Goal: Transaction & Acquisition: Purchase product/service

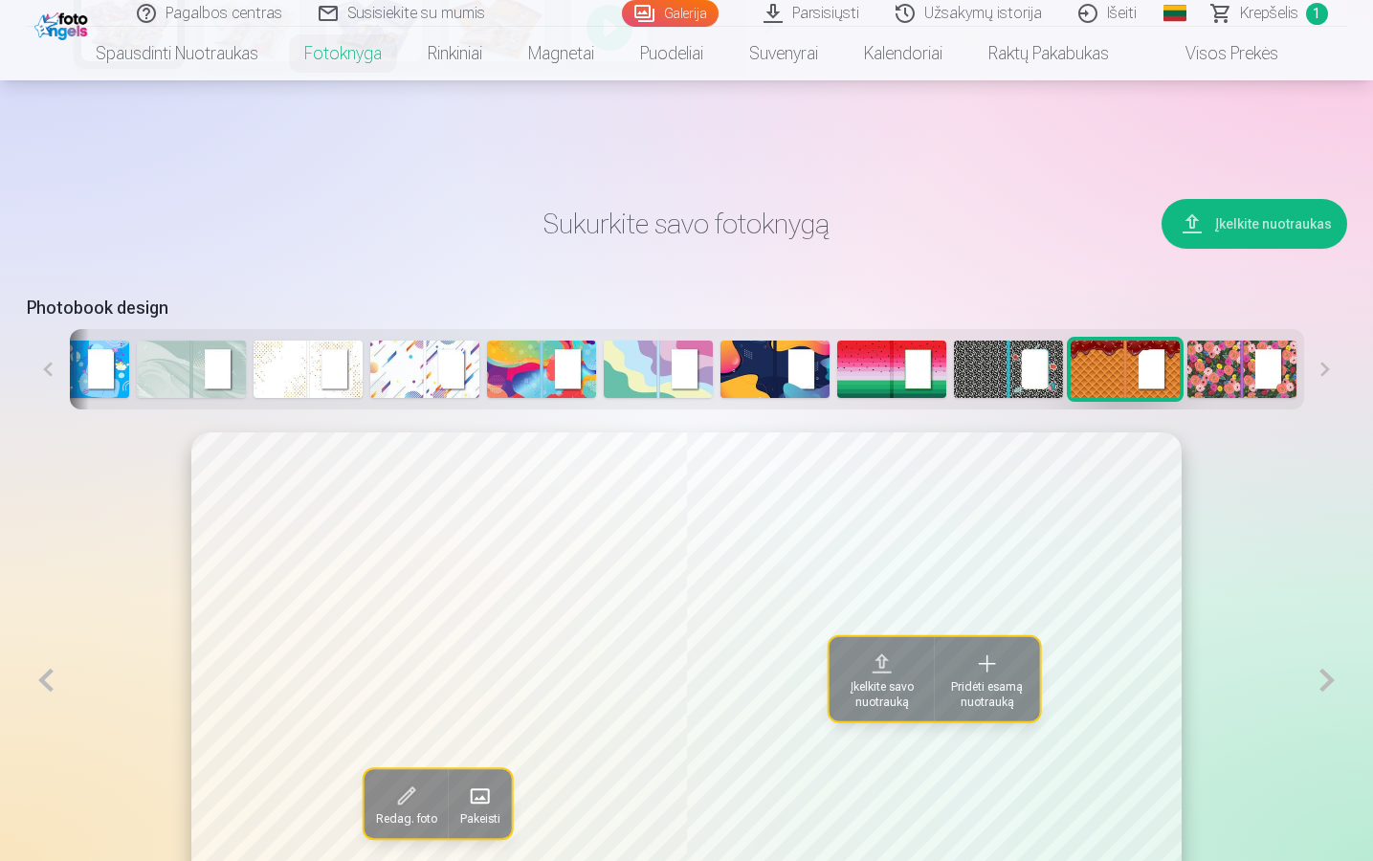
scroll to position [730, 0]
click at [1097, 362] on img at bounding box center [1125, 369] width 109 height 57
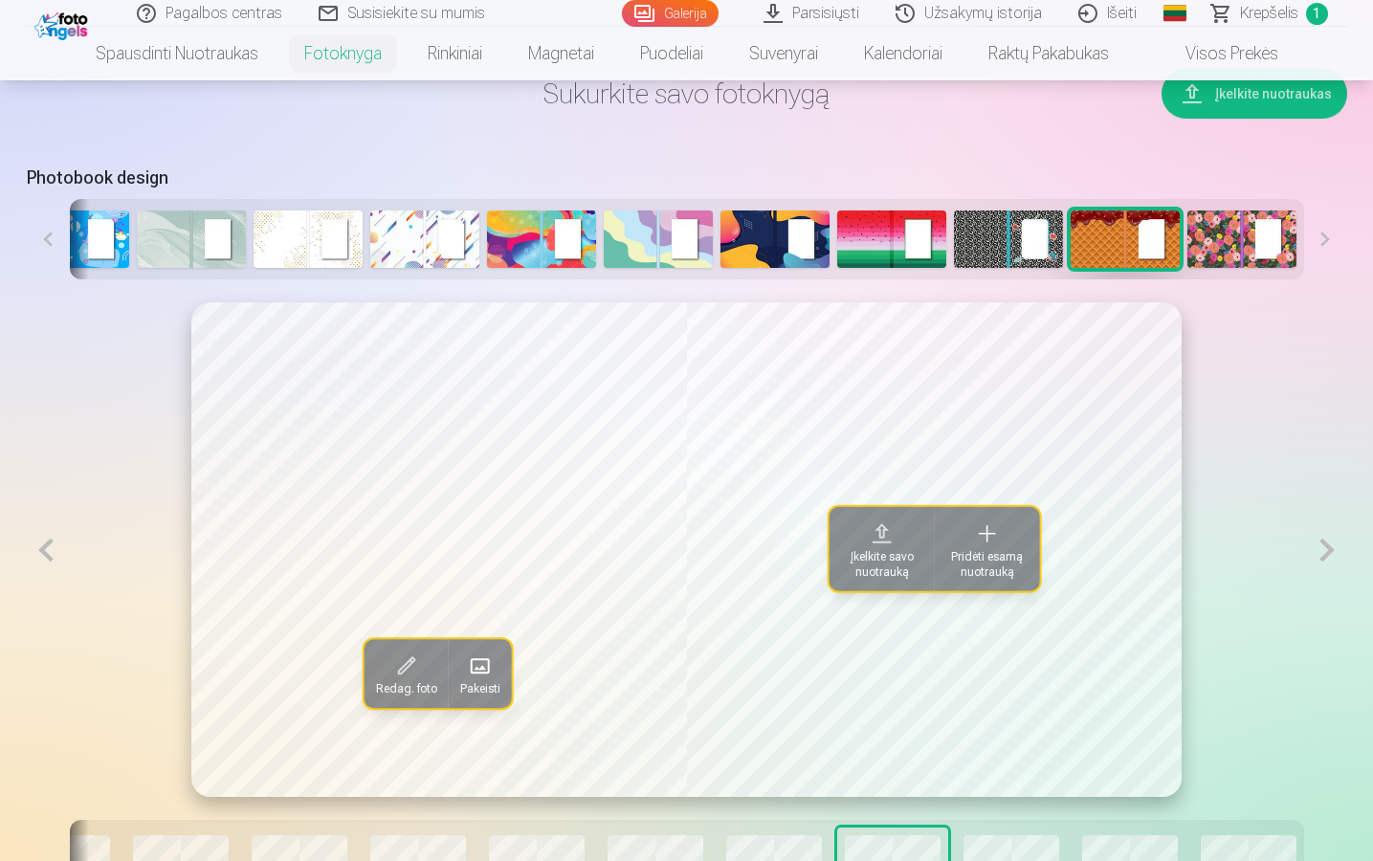
scroll to position [861, 0]
click at [1210, 255] on img at bounding box center [1242, 238] width 109 height 57
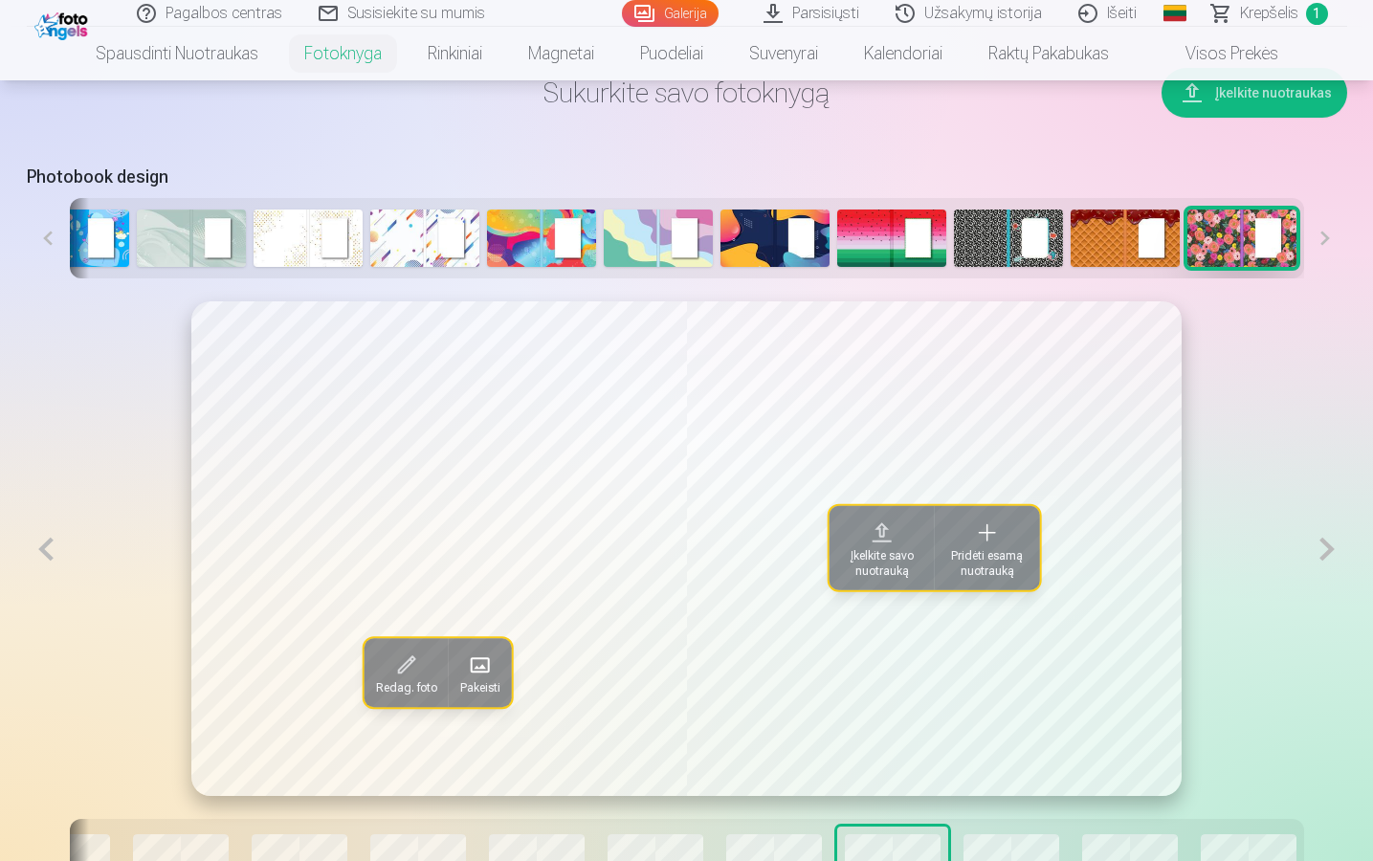
click at [1160, 245] on img at bounding box center [1125, 238] width 109 height 57
click at [553, 237] on img at bounding box center [541, 238] width 109 height 57
click at [779, 242] on img at bounding box center [775, 238] width 109 height 57
click at [887, 225] on img at bounding box center [891, 238] width 109 height 57
click at [1095, 246] on img at bounding box center [1125, 238] width 109 height 57
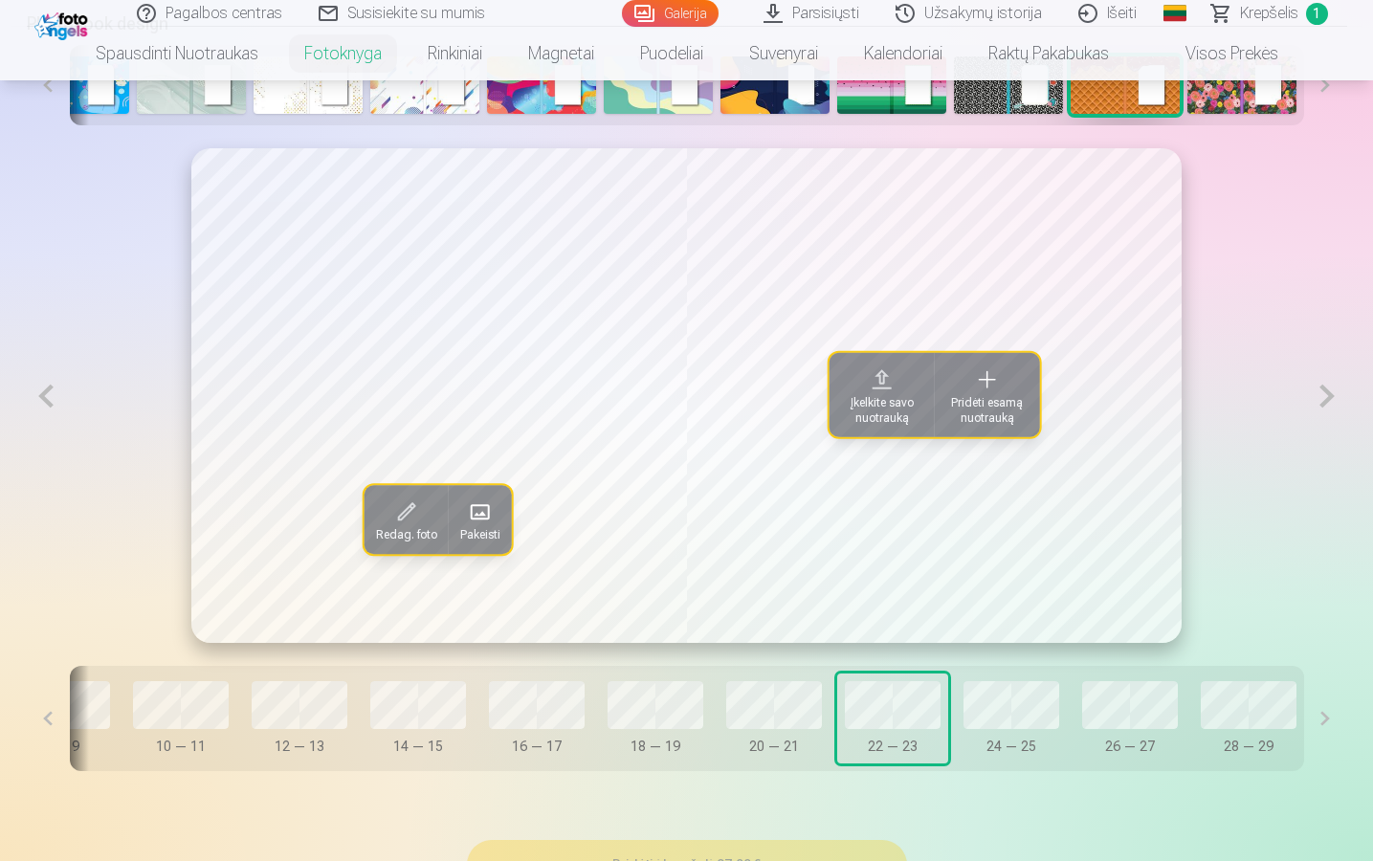
scroll to position [948, 0]
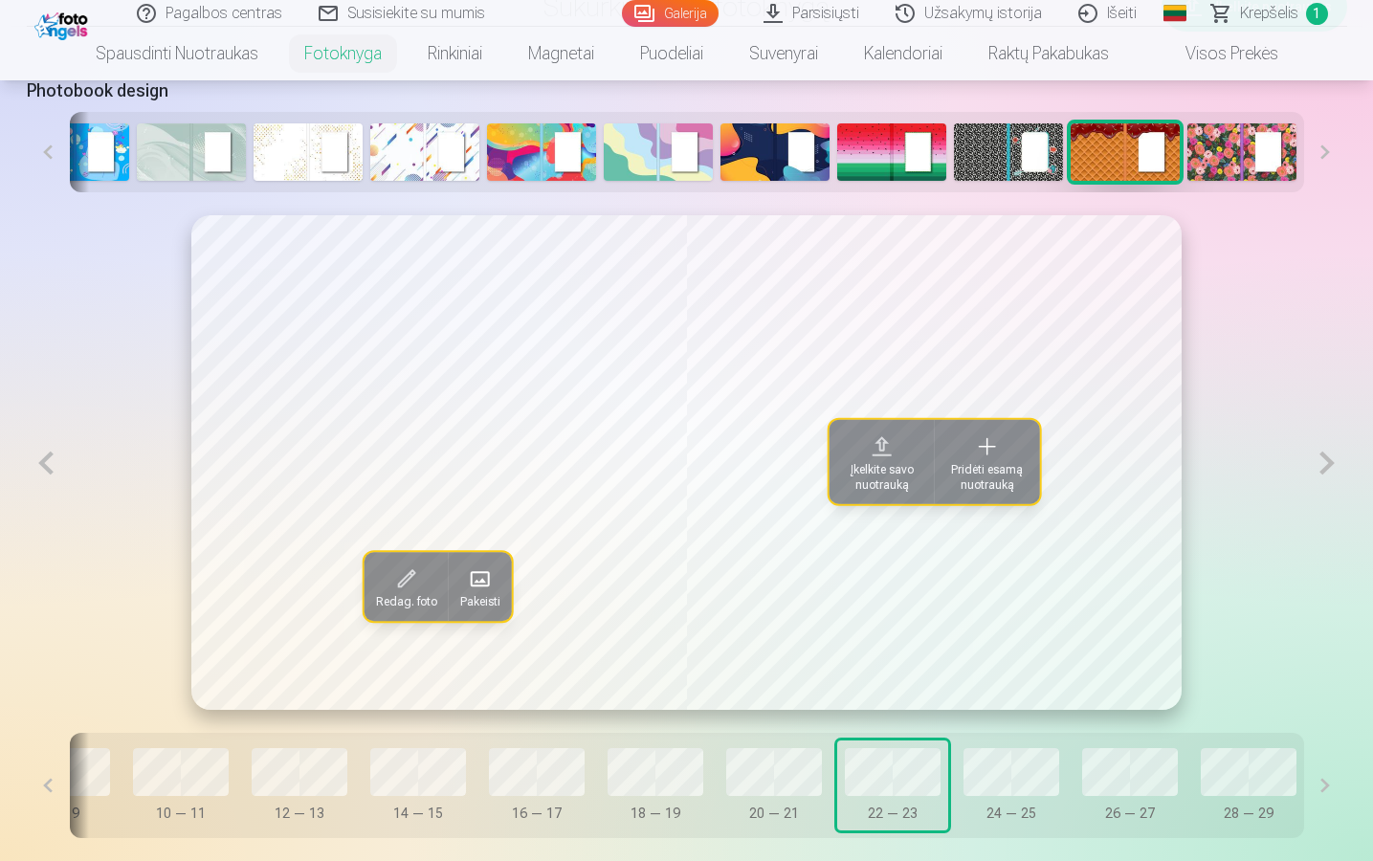
click at [1329, 472] on button at bounding box center [1326, 463] width 39 height 496
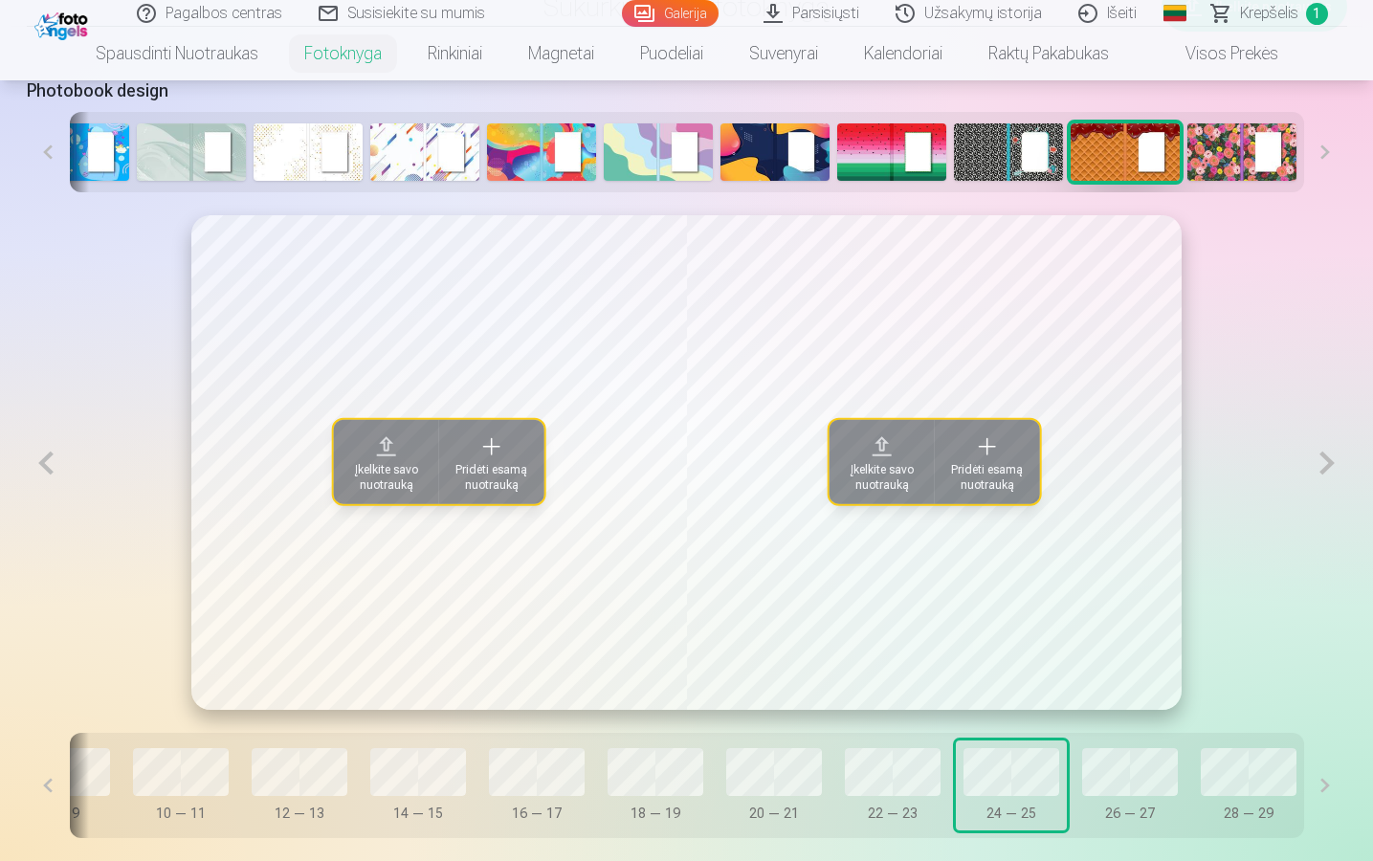
click at [42, 475] on button at bounding box center [46, 463] width 39 height 496
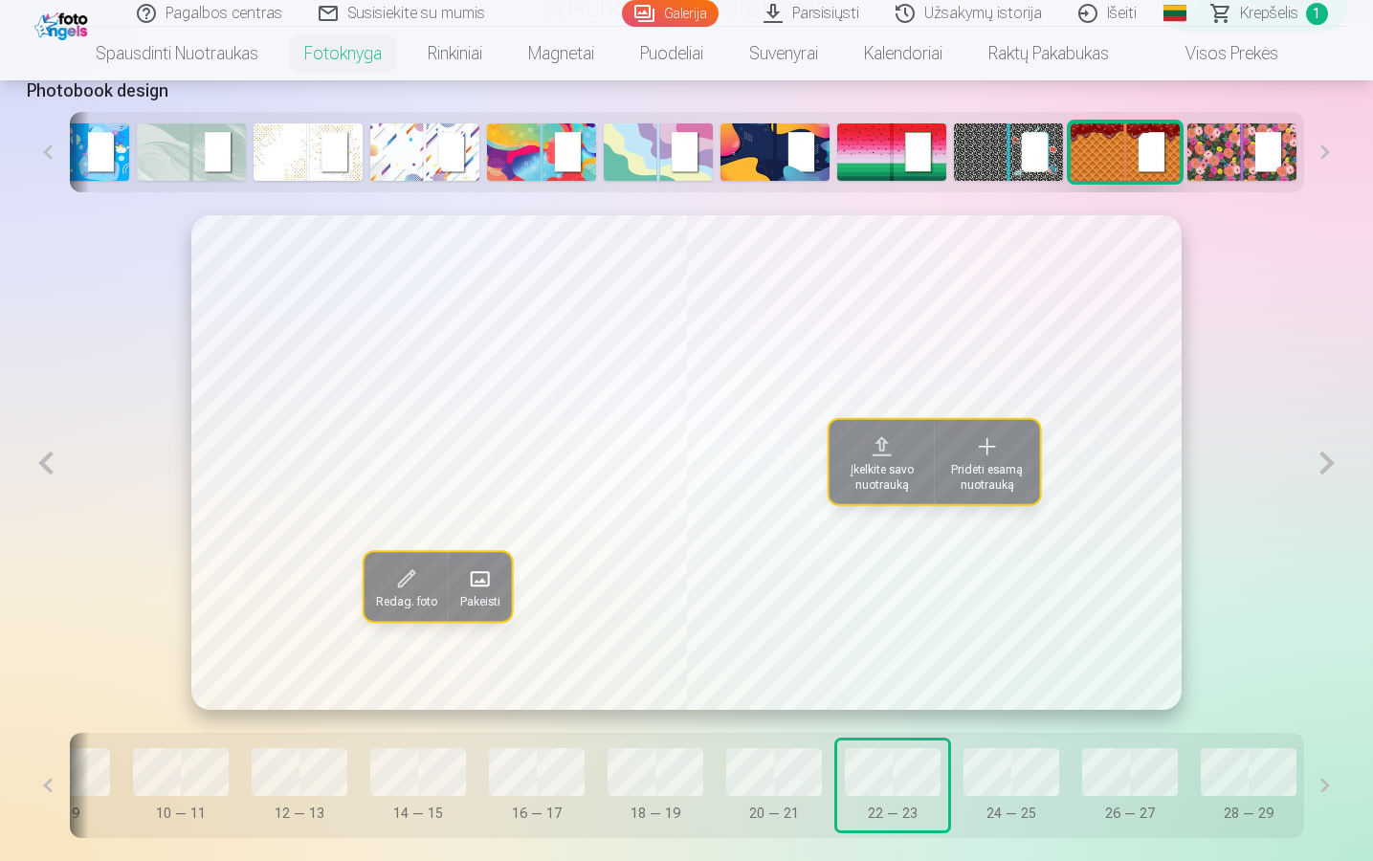
click at [42, 475] on button at bounding box center [46, 463] width 39 height 496
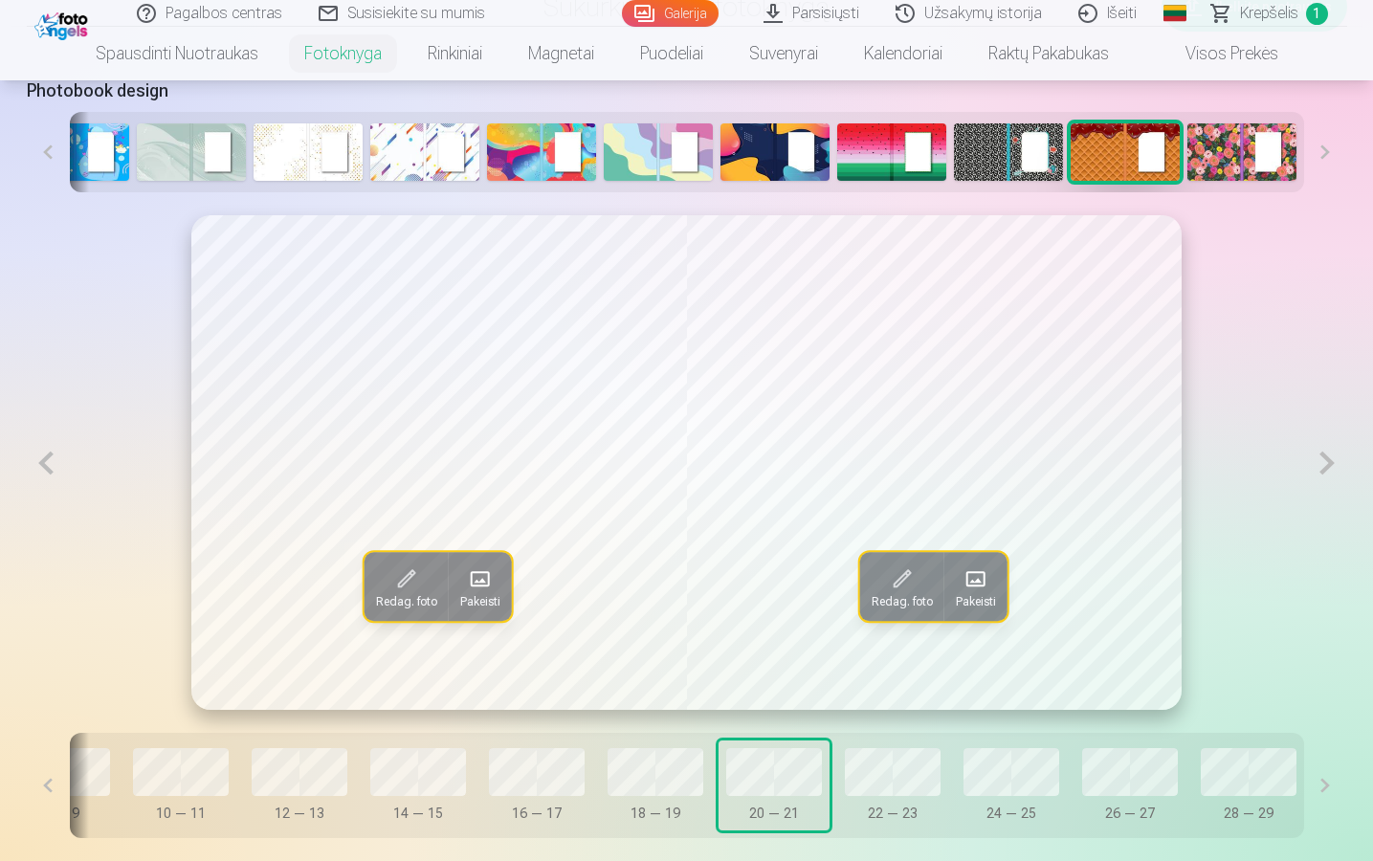
click at [39, 476] on button at bounding box center [46, 463] width 39 height 496
click at [39, 474] on button at bounding box center [46, 463] width 39 height 496
click at [37, 474] on button at bounding box center [46, 463] width 39 height 496
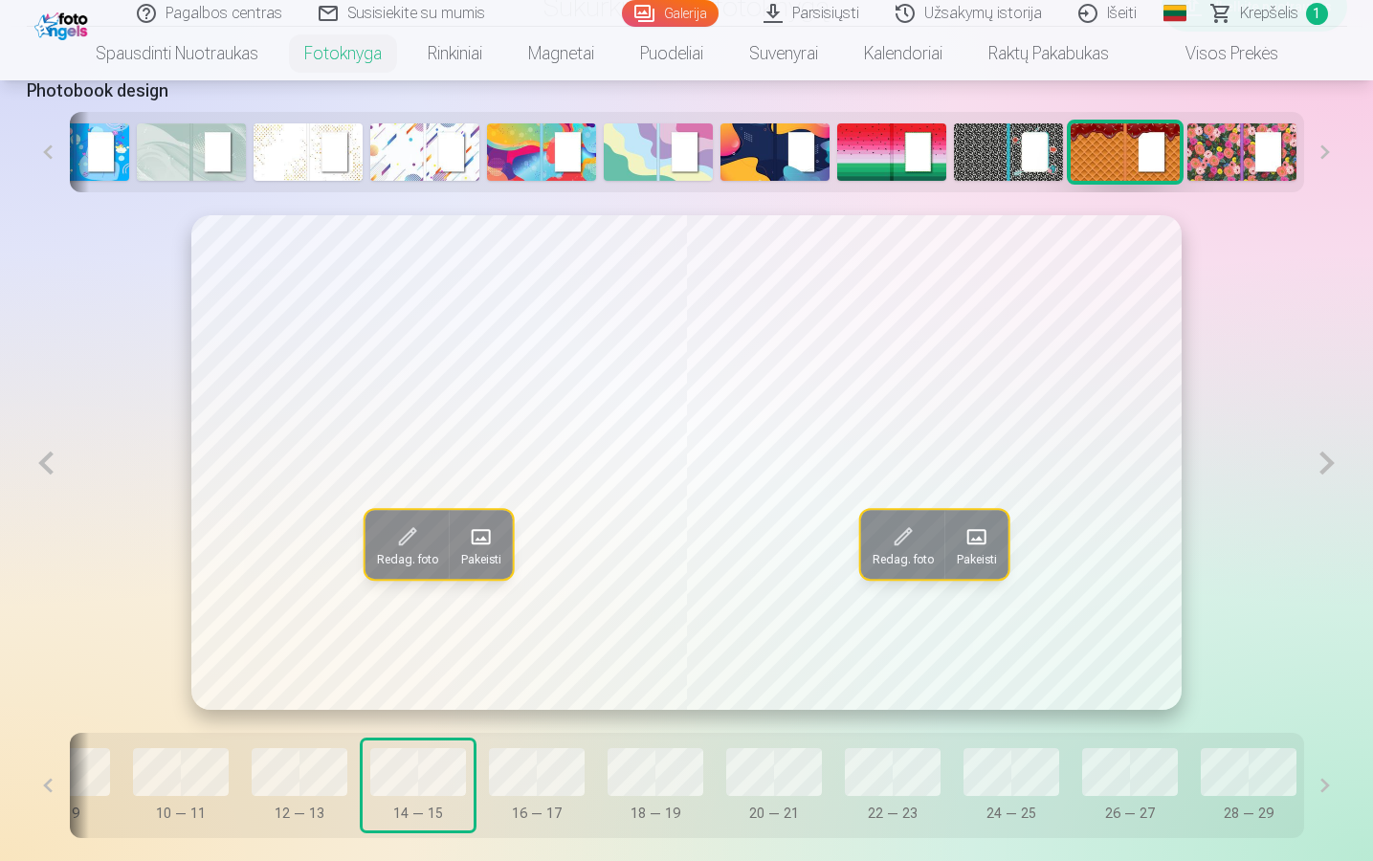
click at [36, 474] on button at bounding box center [46, 463] width 39 height 496
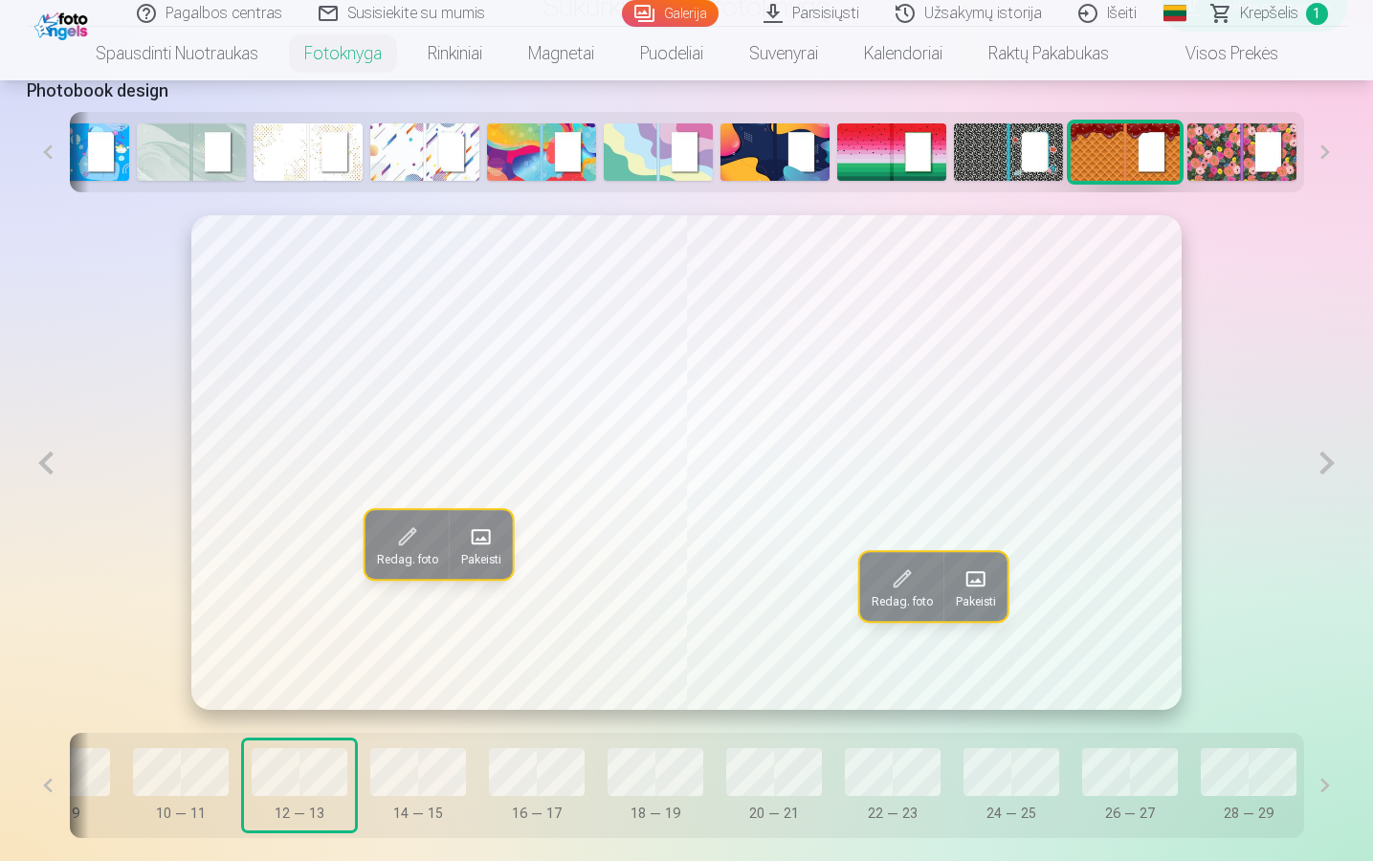
click at [33, 474] on button at bounding box center [46, 463] width 39 height 496
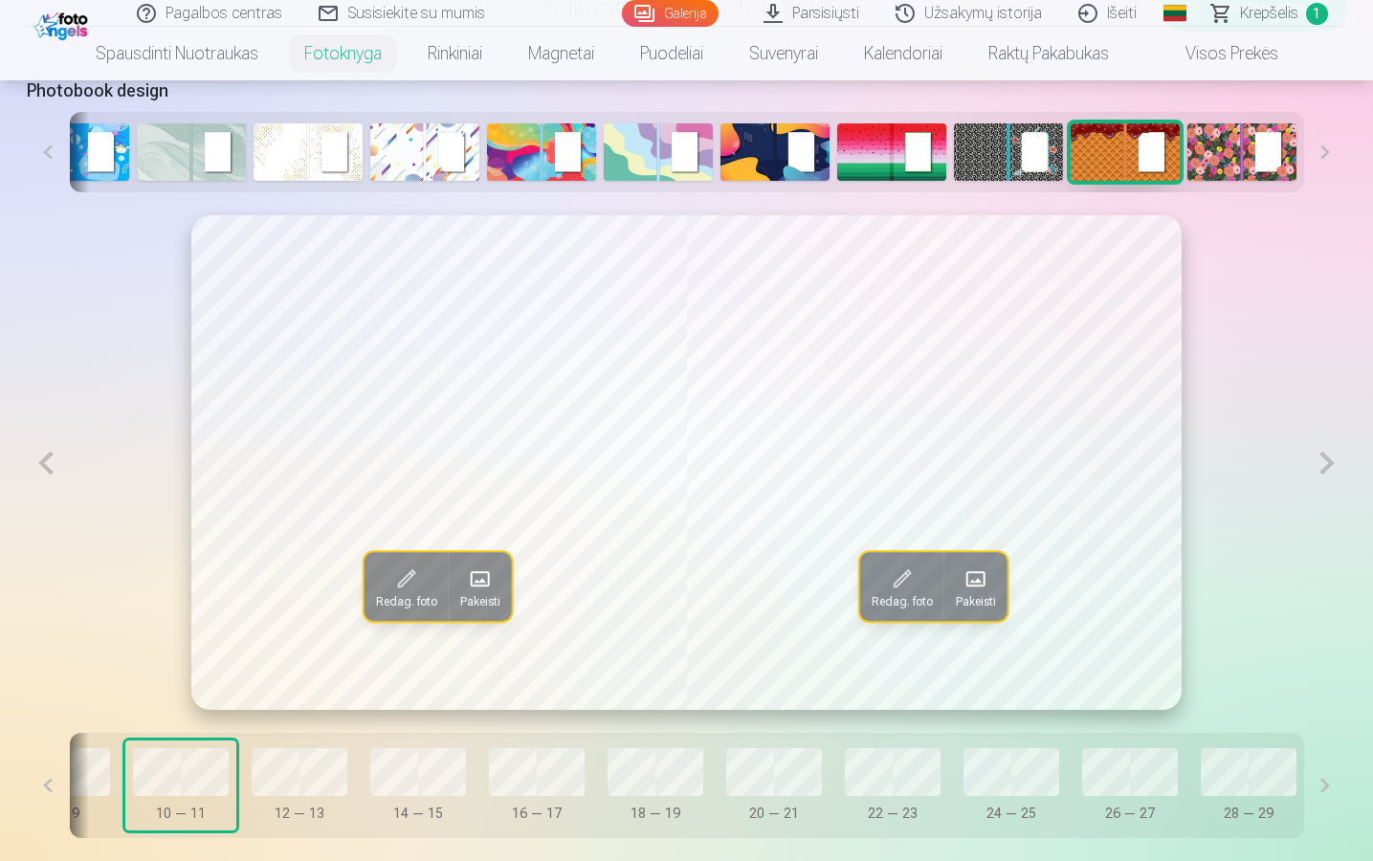
click at [35, 465] on button at bounding box center [46, 463] width 39 height 496
click at [51, 460] on button at bounding box center [46, 463] width 39 height 496
click at [50, 466] on button at bounding box center [46, 463] width 39 height 496
click at [50, 467] on button at bounding box center [46, 463] width 39 height 496
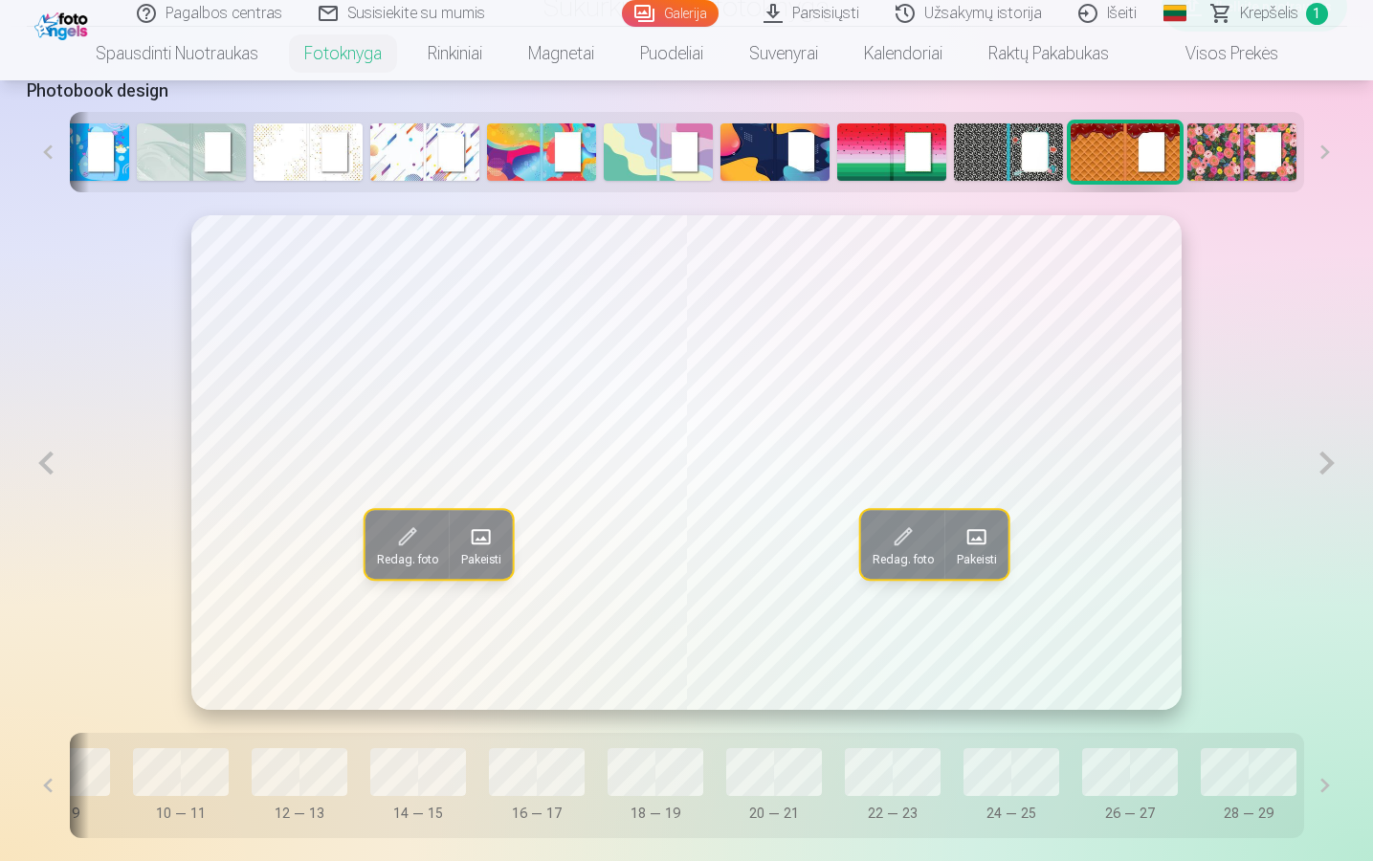
click at [51, 470] on button at bounding box center [46, 463] width 39 height 496
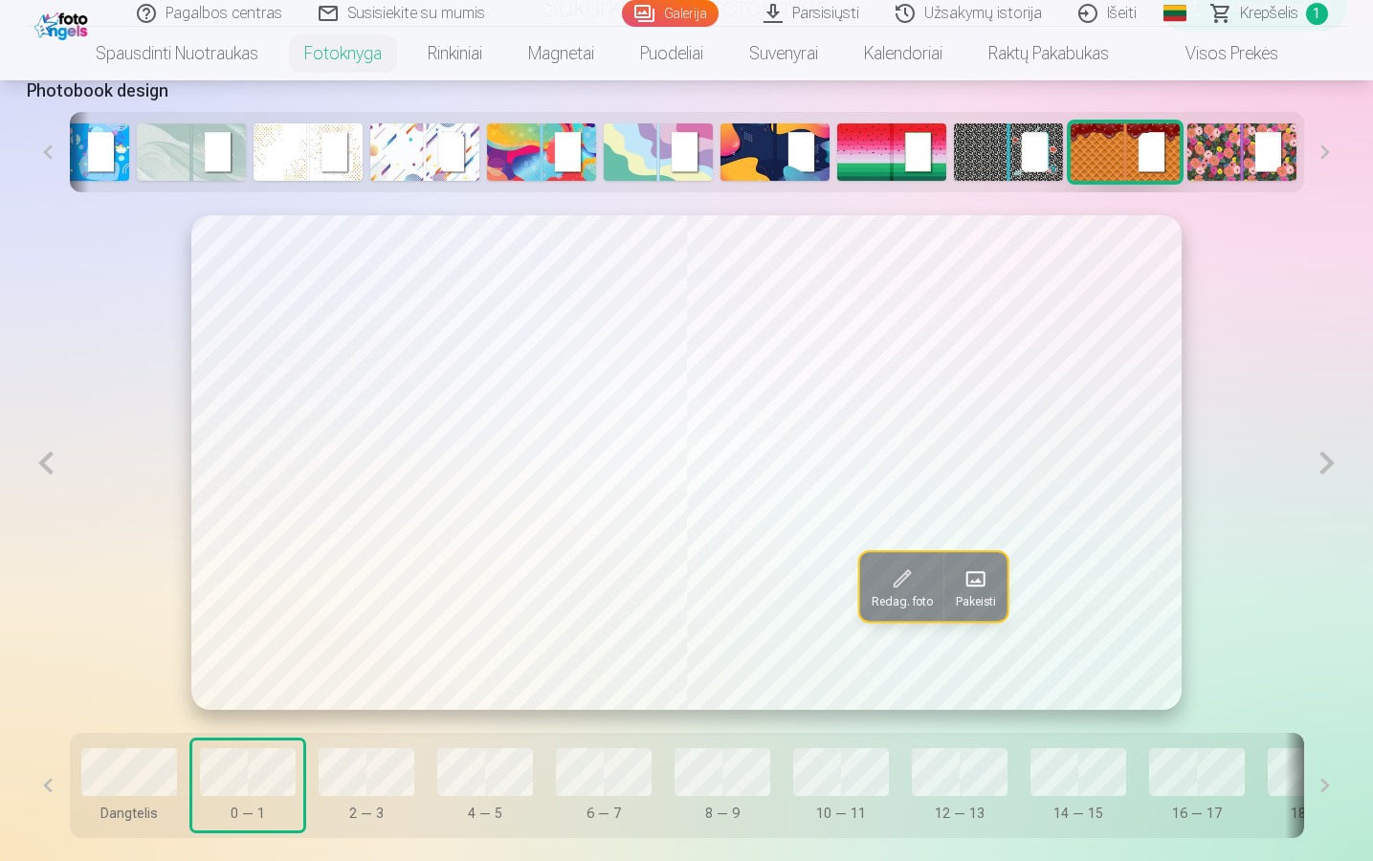
scroll to position [947, 0]
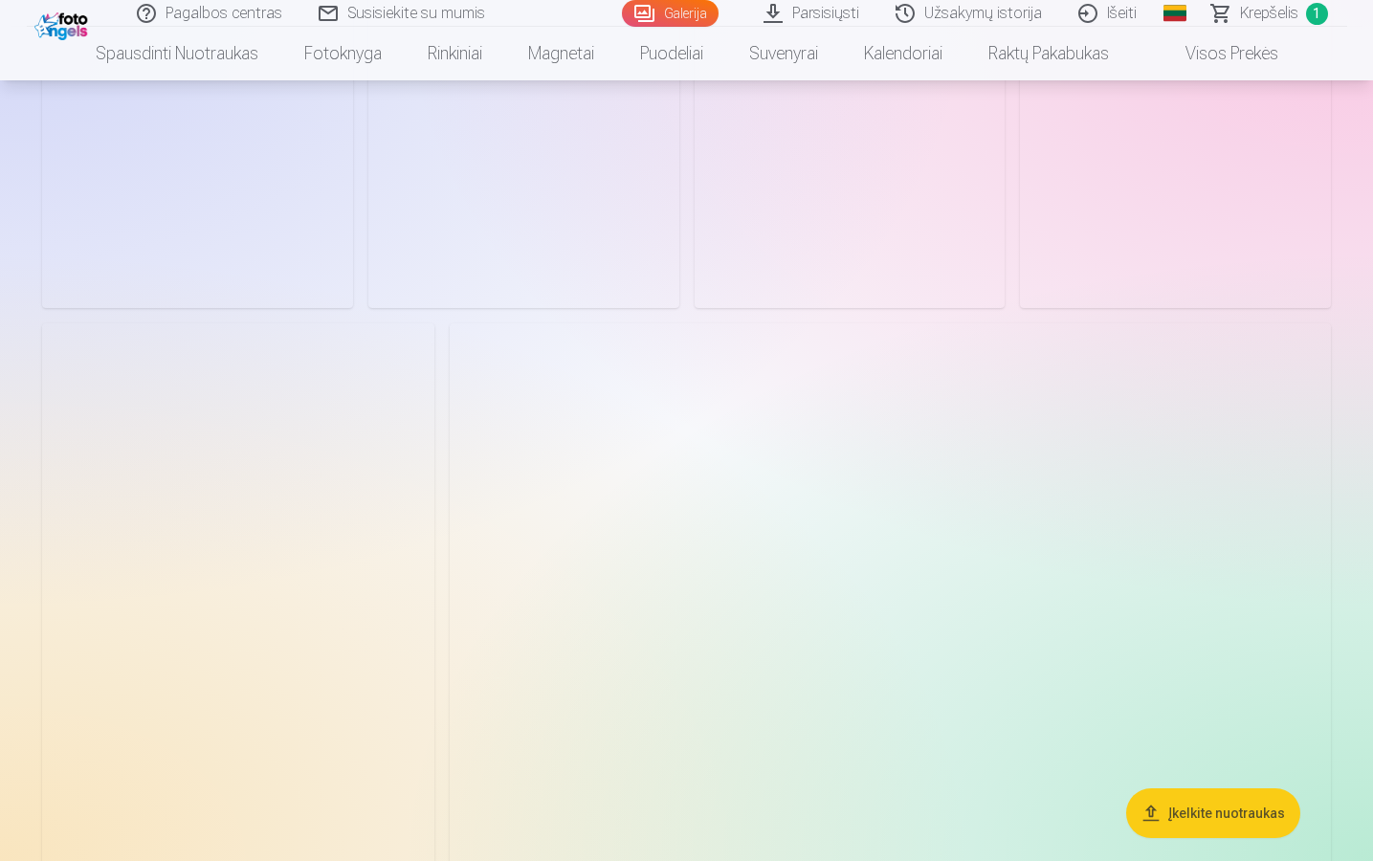
scroll to position [2222, 0]
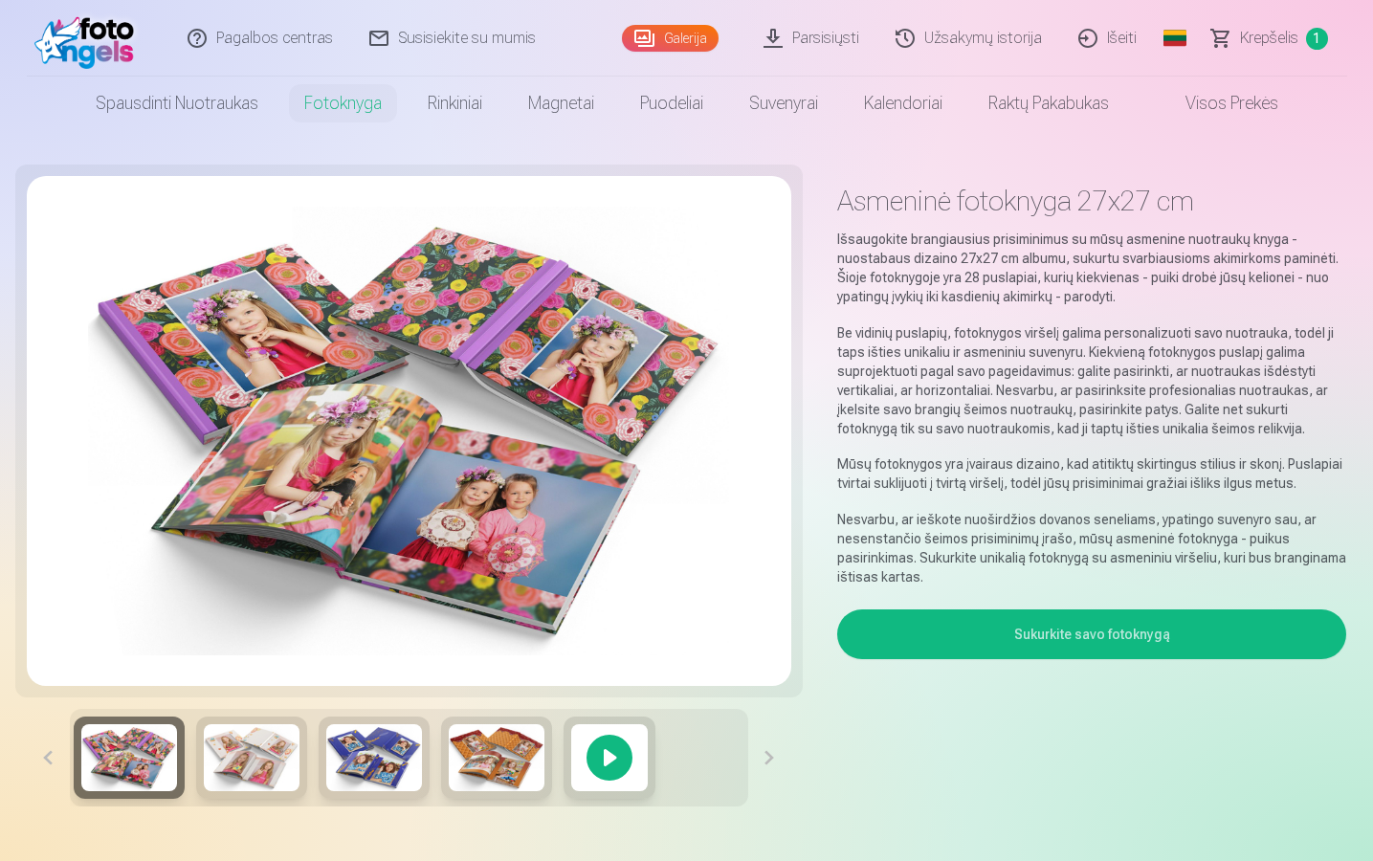
click at [480, 750] on img at bounding box center [497, 758] width 96 height 67
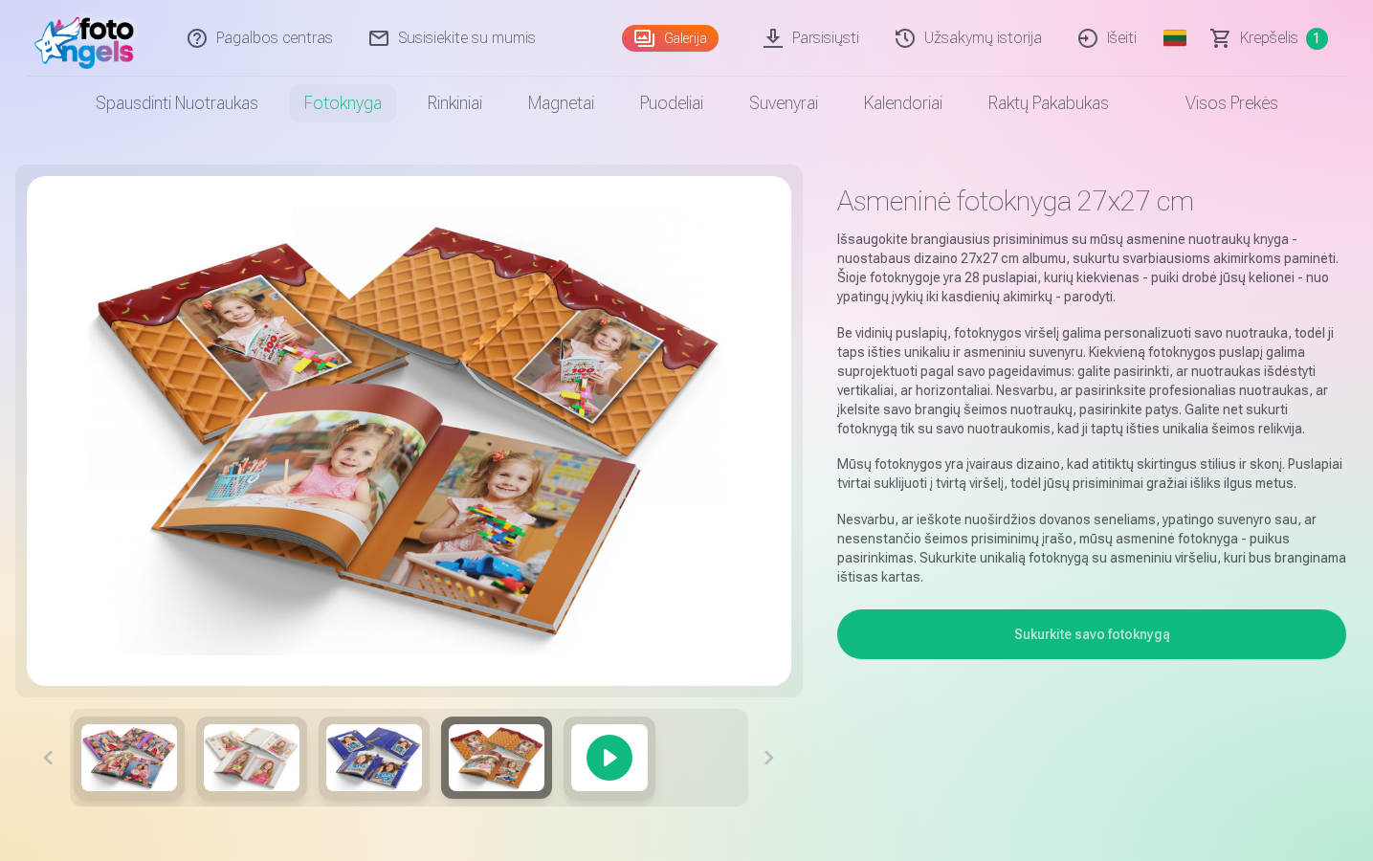
click at [769, 750] on button at bounding box center [769, 758] width 43 height 98
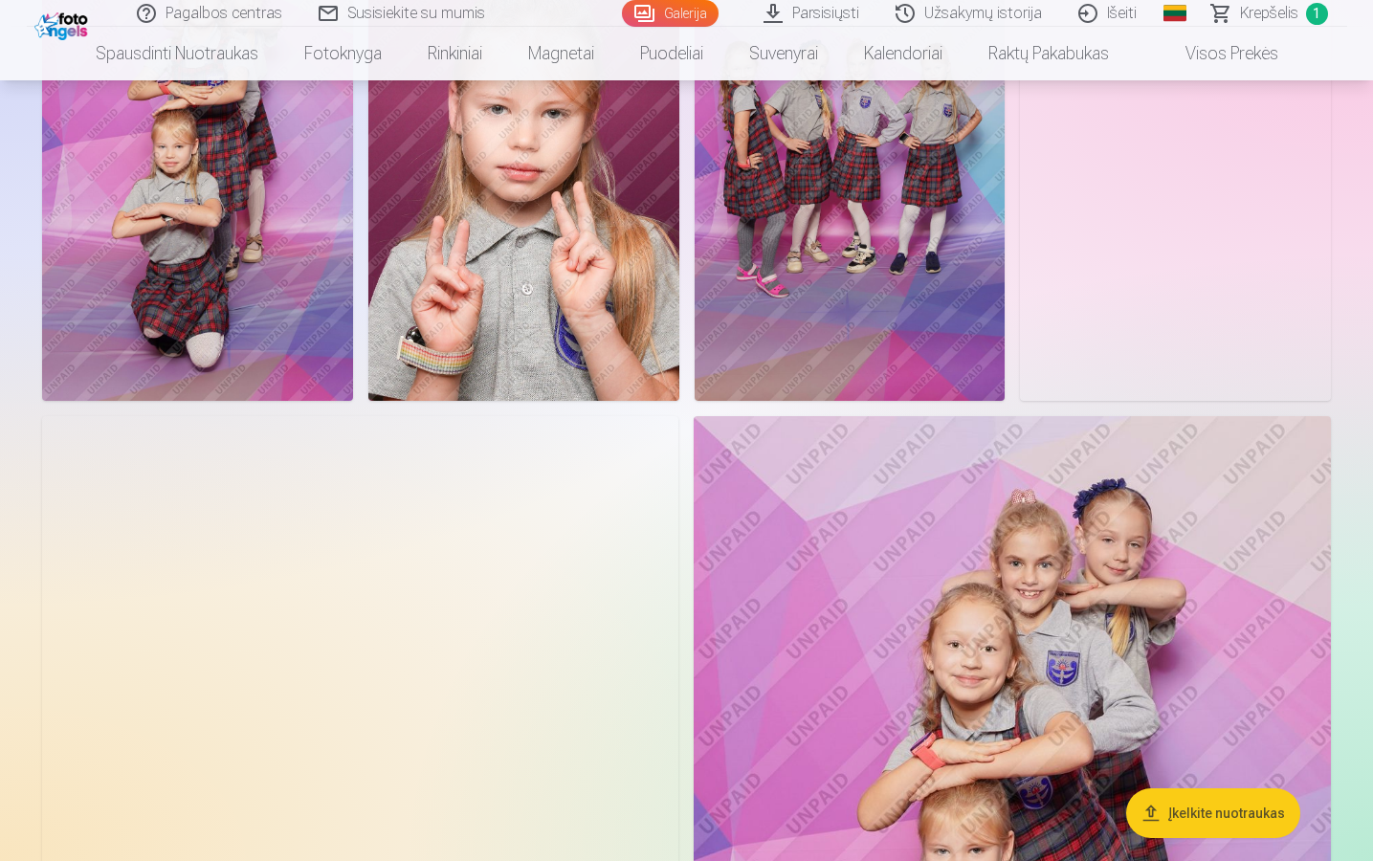
scroll to position [879, 0]
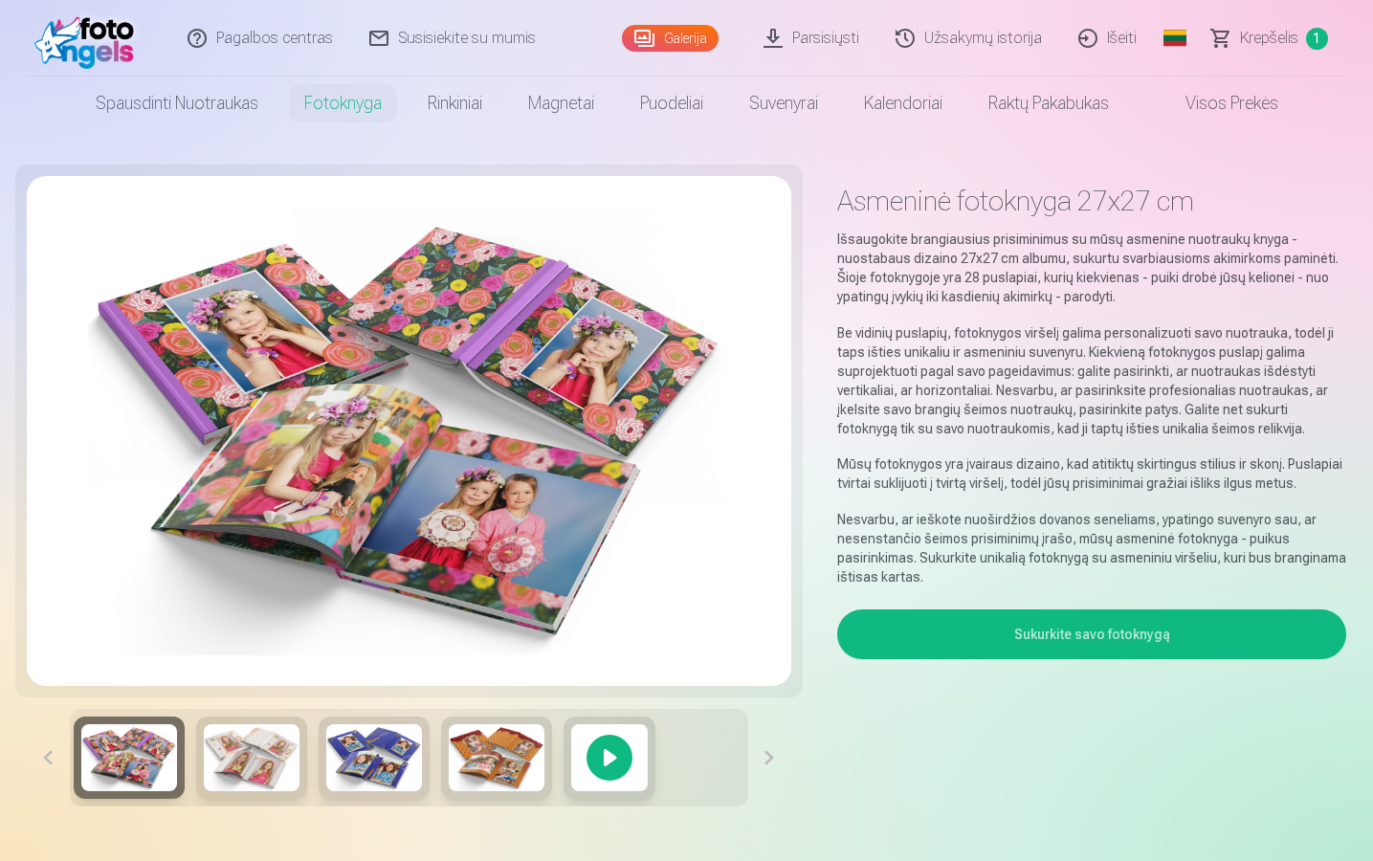
click at [1096, 623] on button "Sukurkite savo fotoknygą" at bounding box center [1092, 635] width 510 height 50
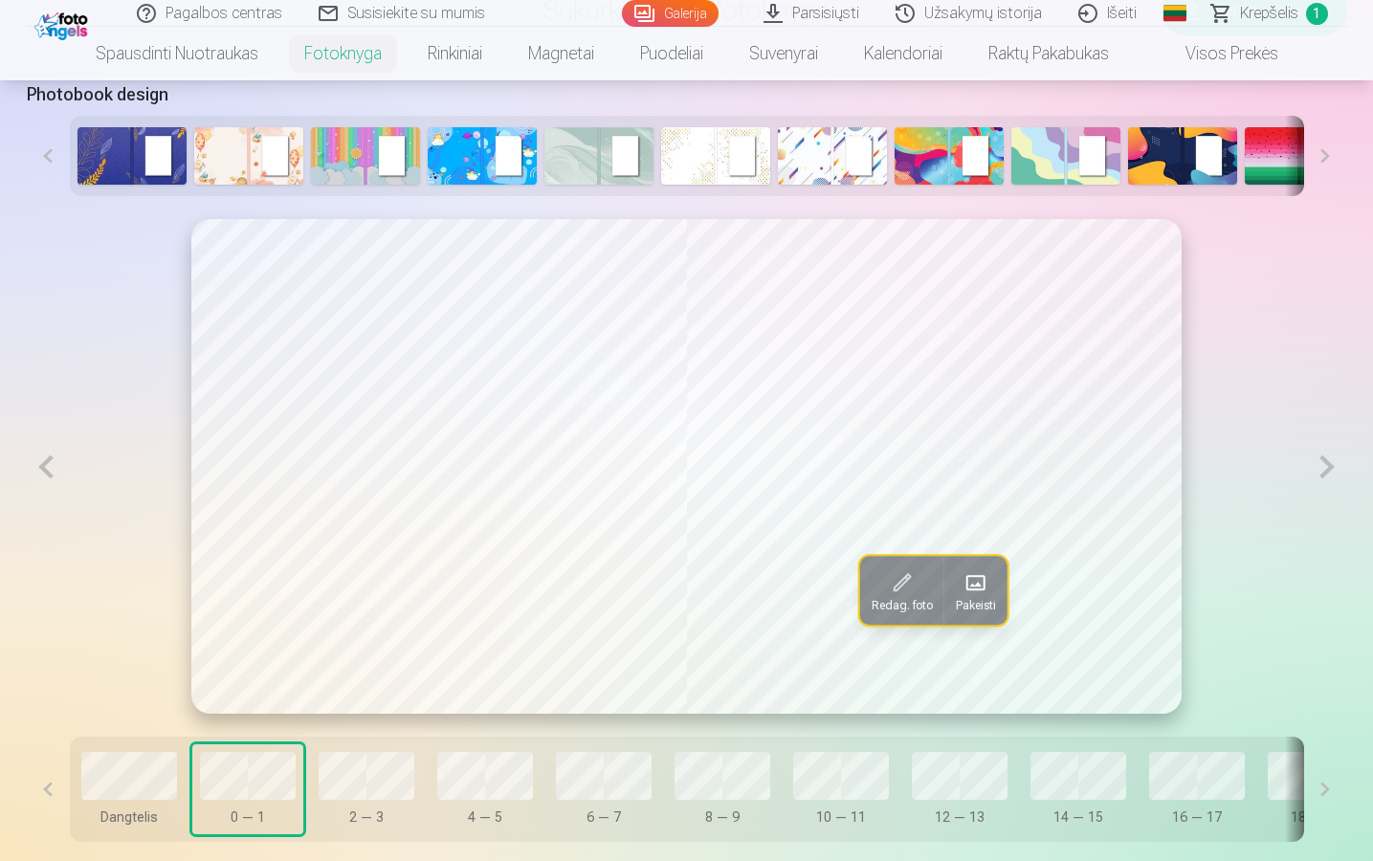
scroll to position [944, 0]
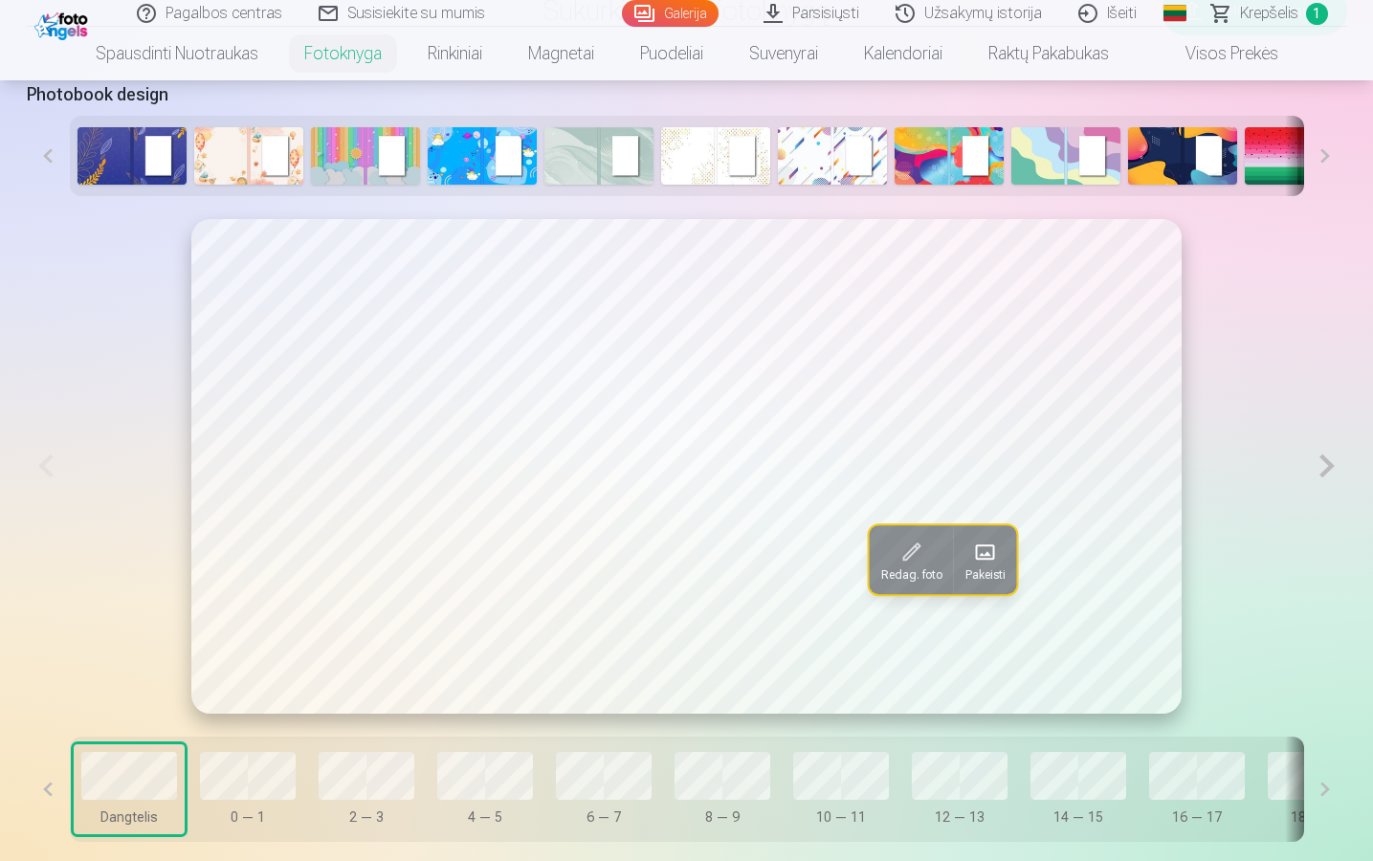
click at [385, 138] on img at bounding box center [365, 155] width 109 height 57
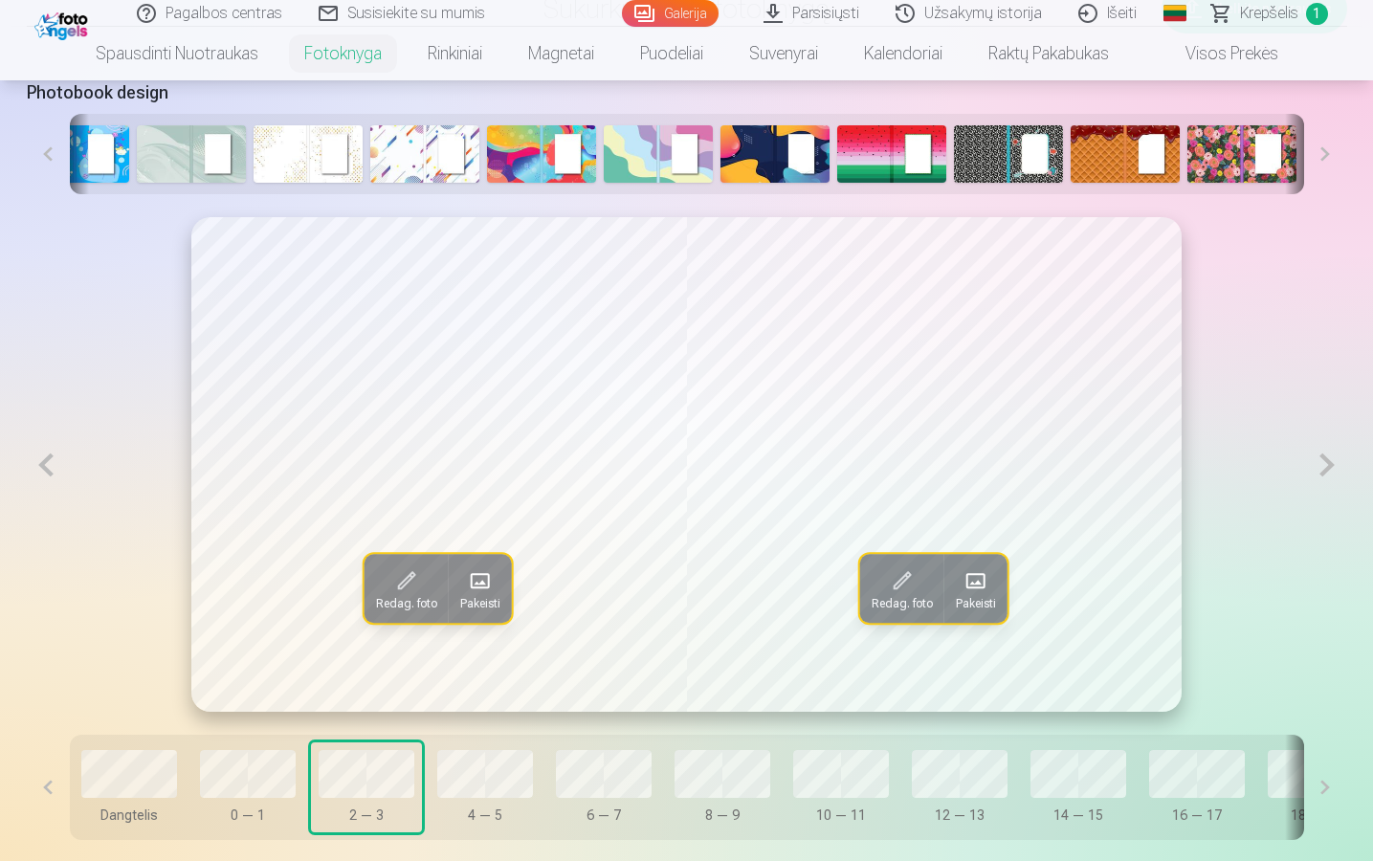
scroll to position [0, 408]
click at [1034, 146] on img at bounding box center [1008, 153] width 109 height 57
click at [1122, 138] on img at bounding box center [1125, 153] width 109 height 57
click at [1324, 155] on button at bounding box center [1326, 154] width 43 height 80
click at [1326, 155] on button at bounding box center [1326, 154] width 43 height 80
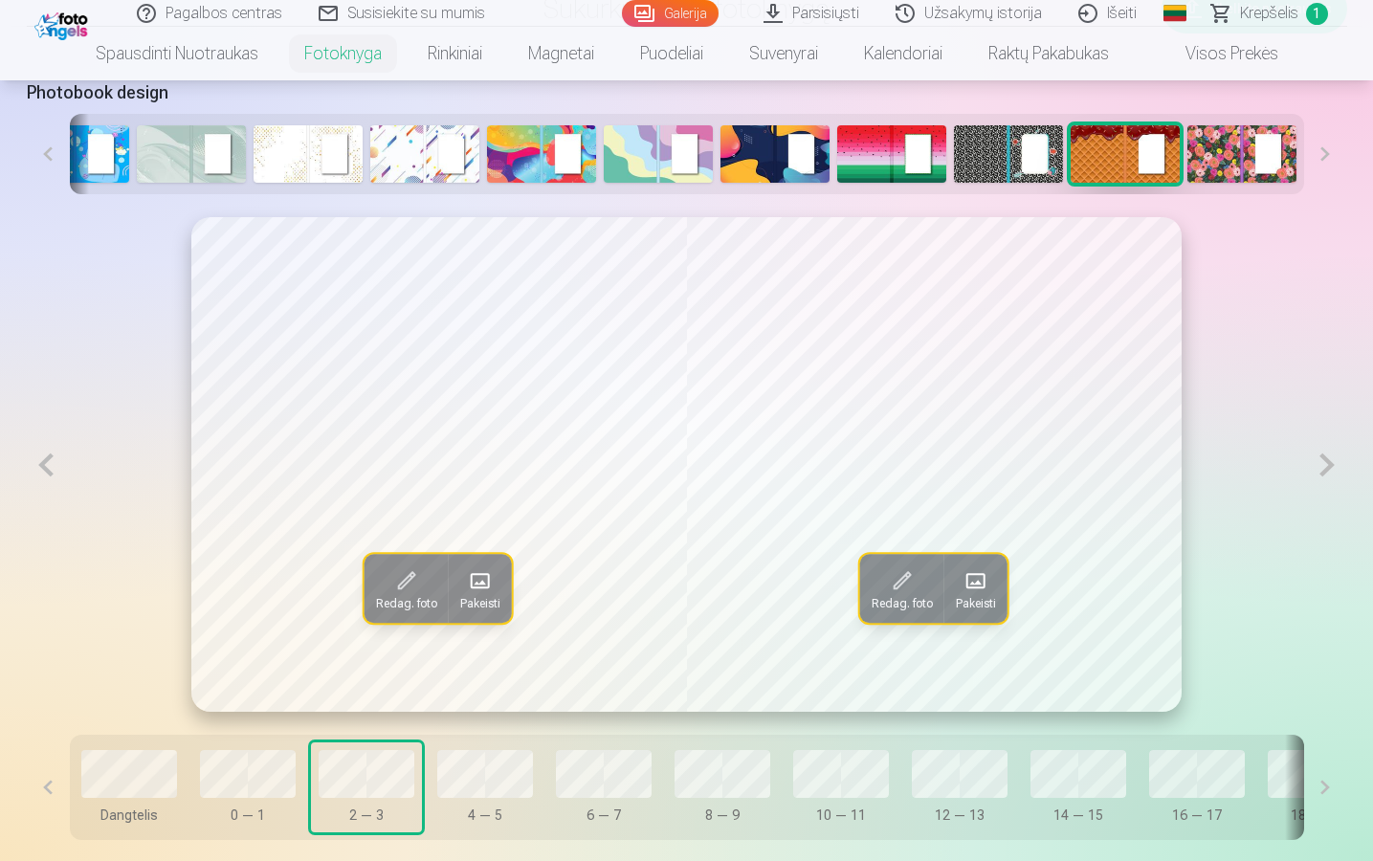
click at [1254, 156] on img at bounding box center [1242, 153] width 109 height 57
click at [1144, 167] on img at bounding box center [1125, 153] width 109 height 57
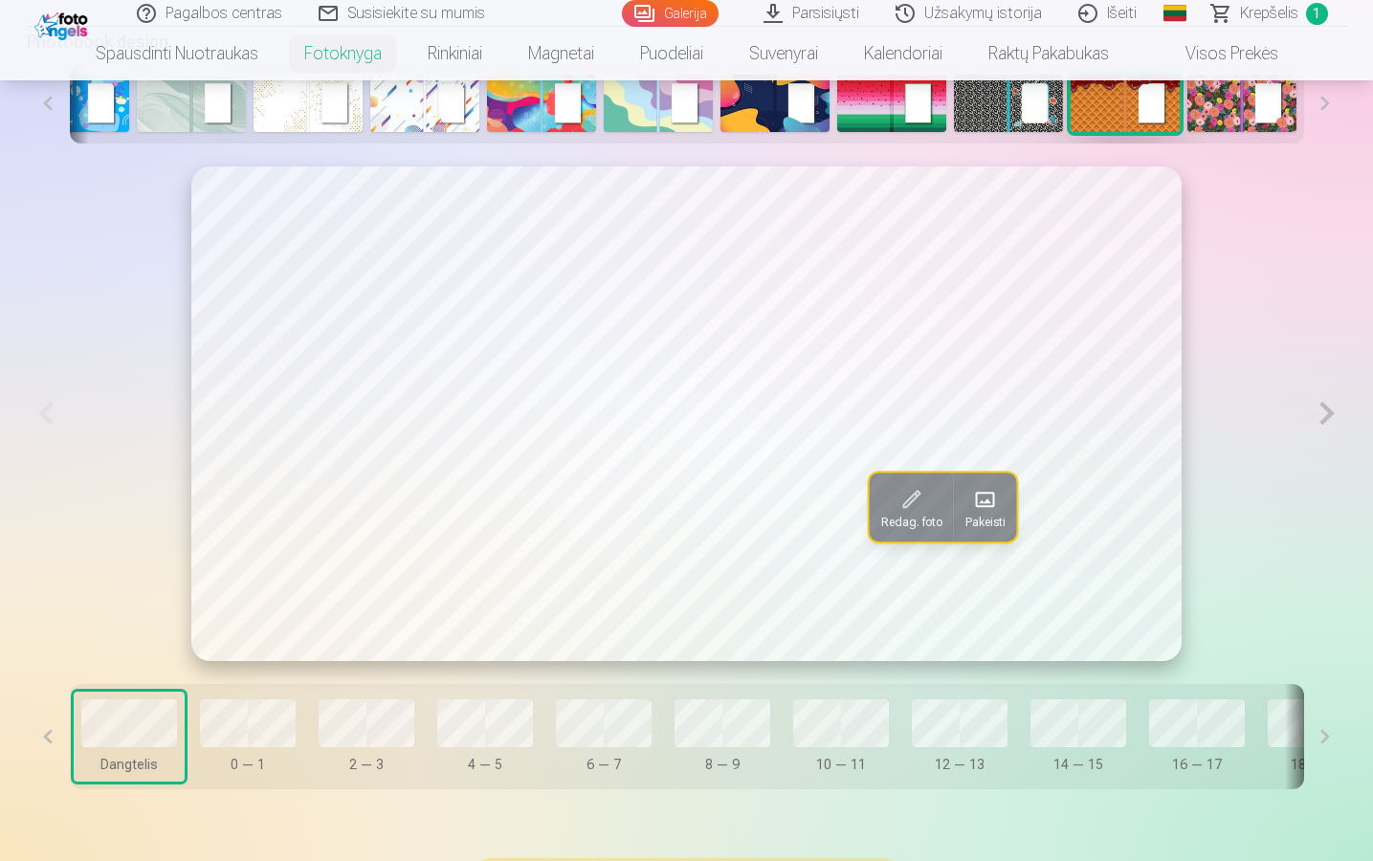
scroll to position [1003, 0]
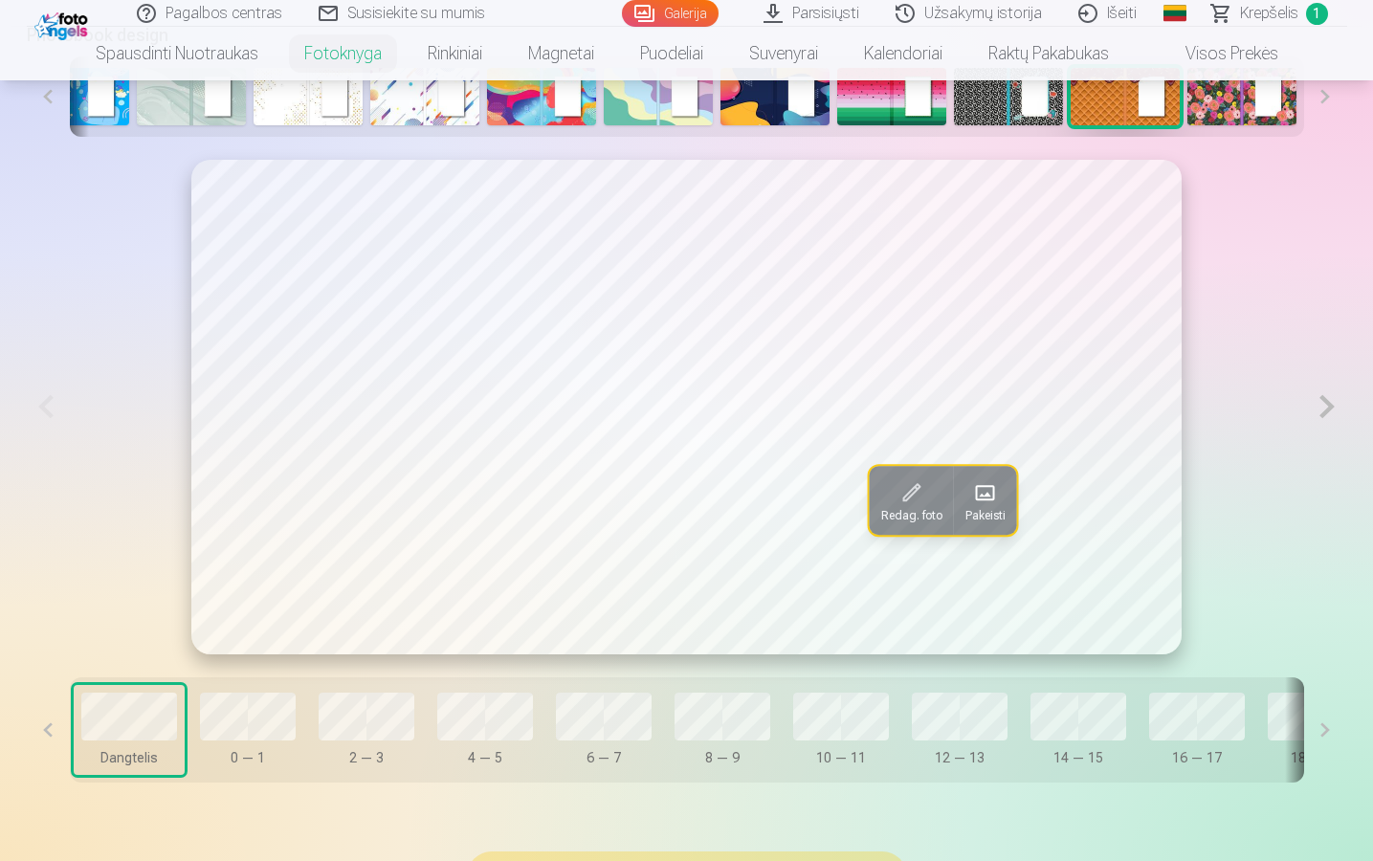
click at [148, 746] on button "Dangtelis" at bounding box center [129, 730] width 111 height 90
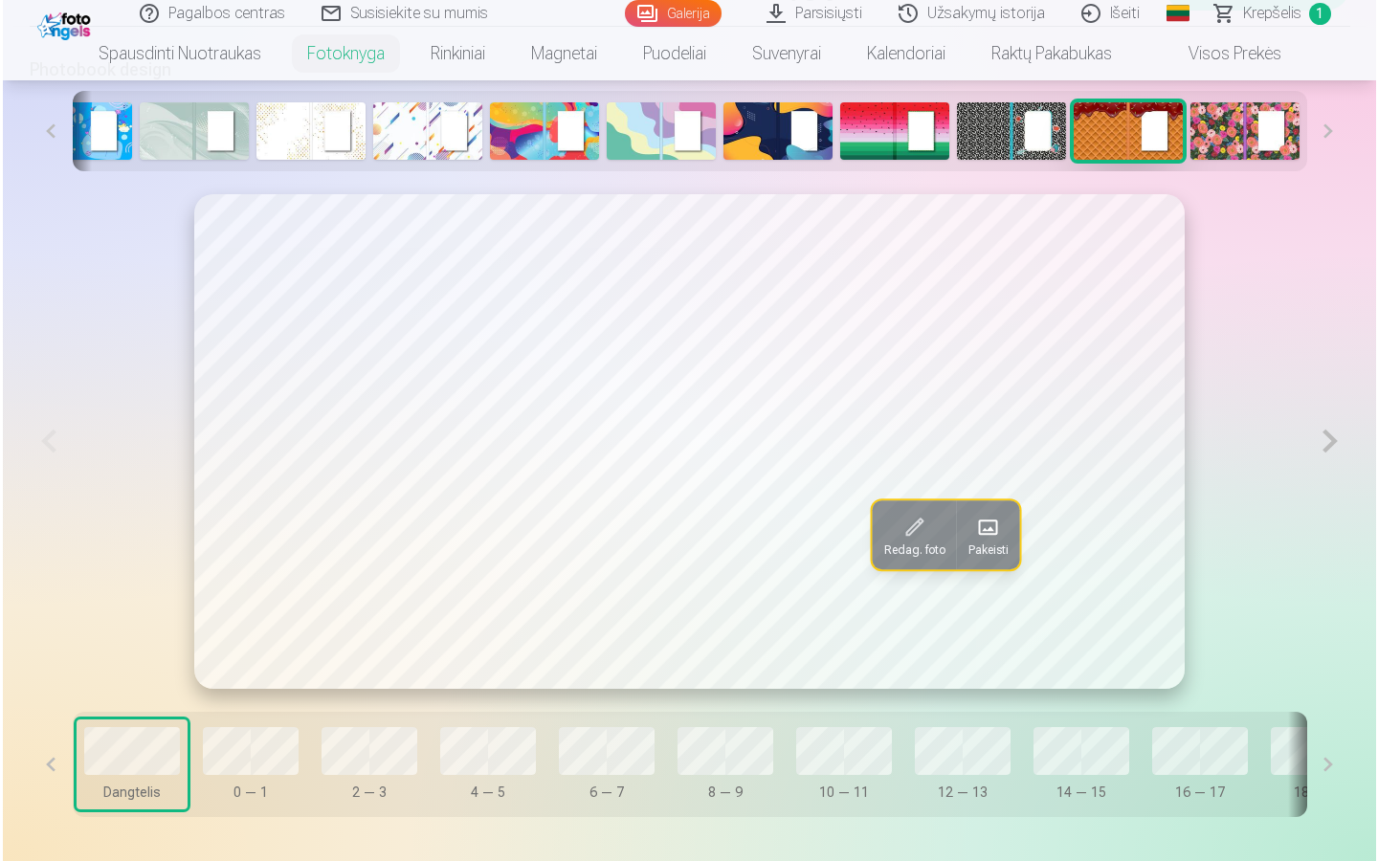
scroll to position [1109, 0]
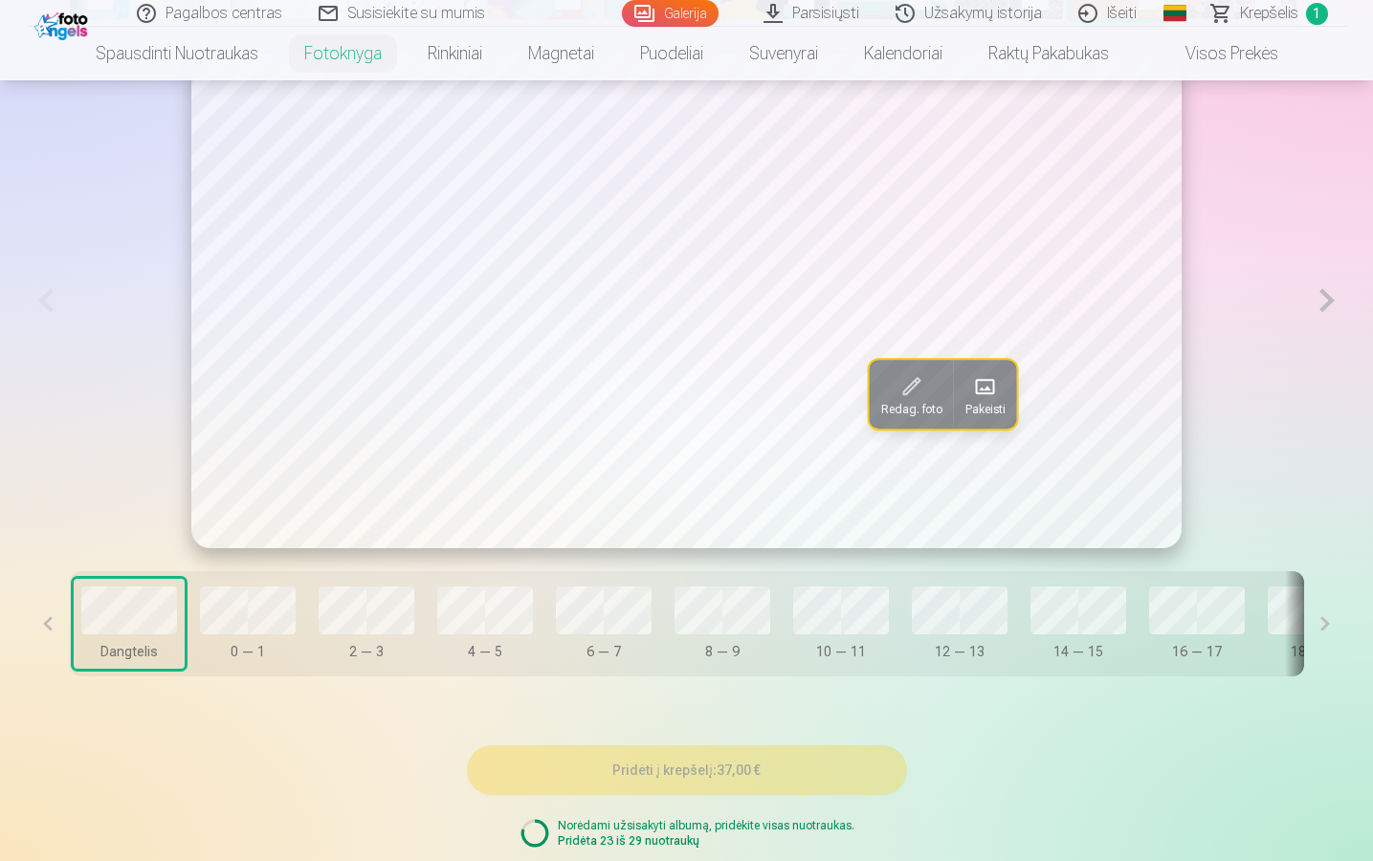
click at [827, 244] on div "Redag. foto Pakeisti Dangtelis 0 — 1 2 — 3 4 — 5 6 — 7 8 — 9 10 — 11 12 — 13 14…" at bounding box center [687, 377] width 1321 height 692
click at [106, 659] on div "Dangtelis" at bounding box center [129, 651] width 96 height 19
click at [992, 401] on span at bounding box center [985, 386] width 31 height 31
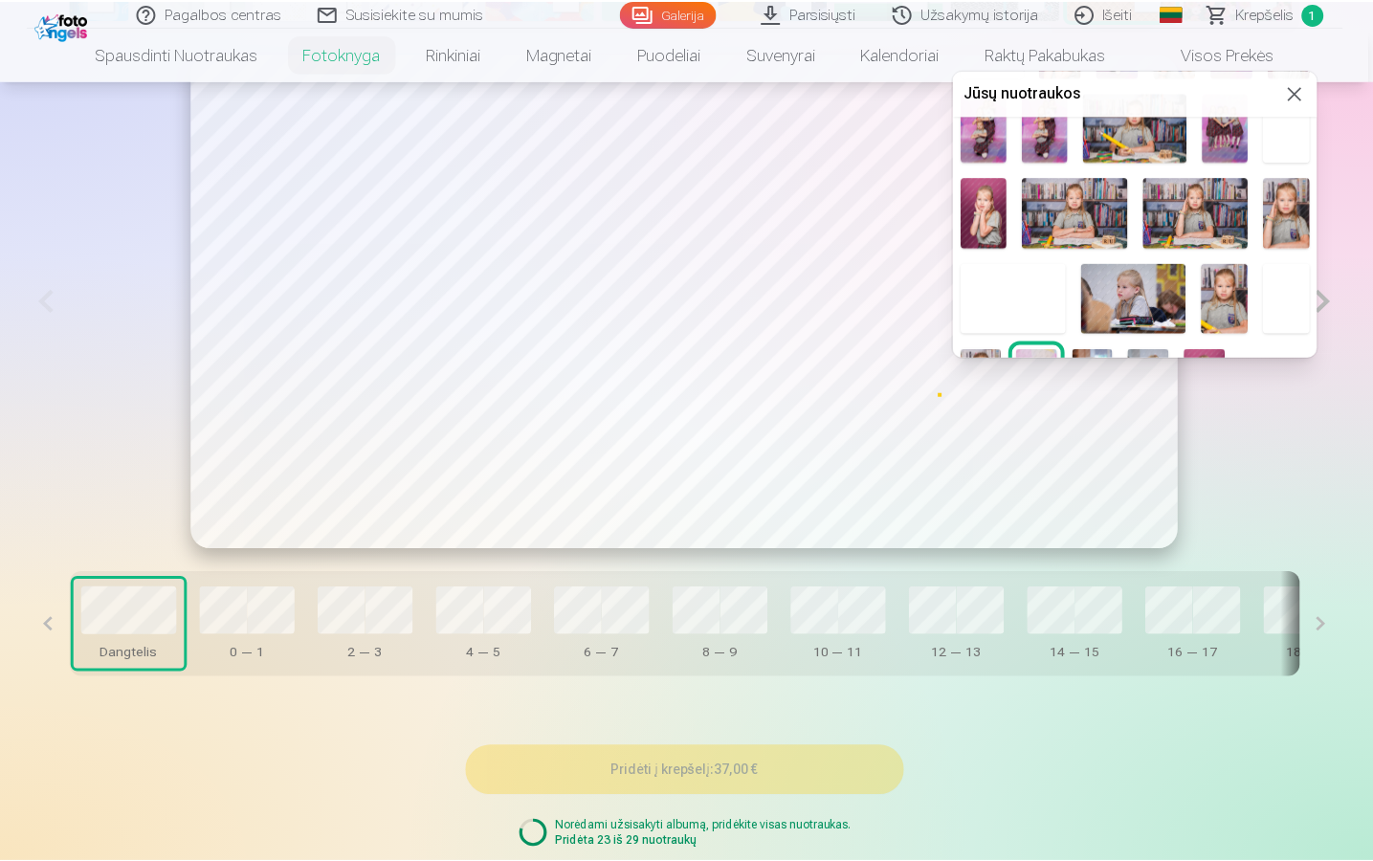
scroll to position [122, 0]
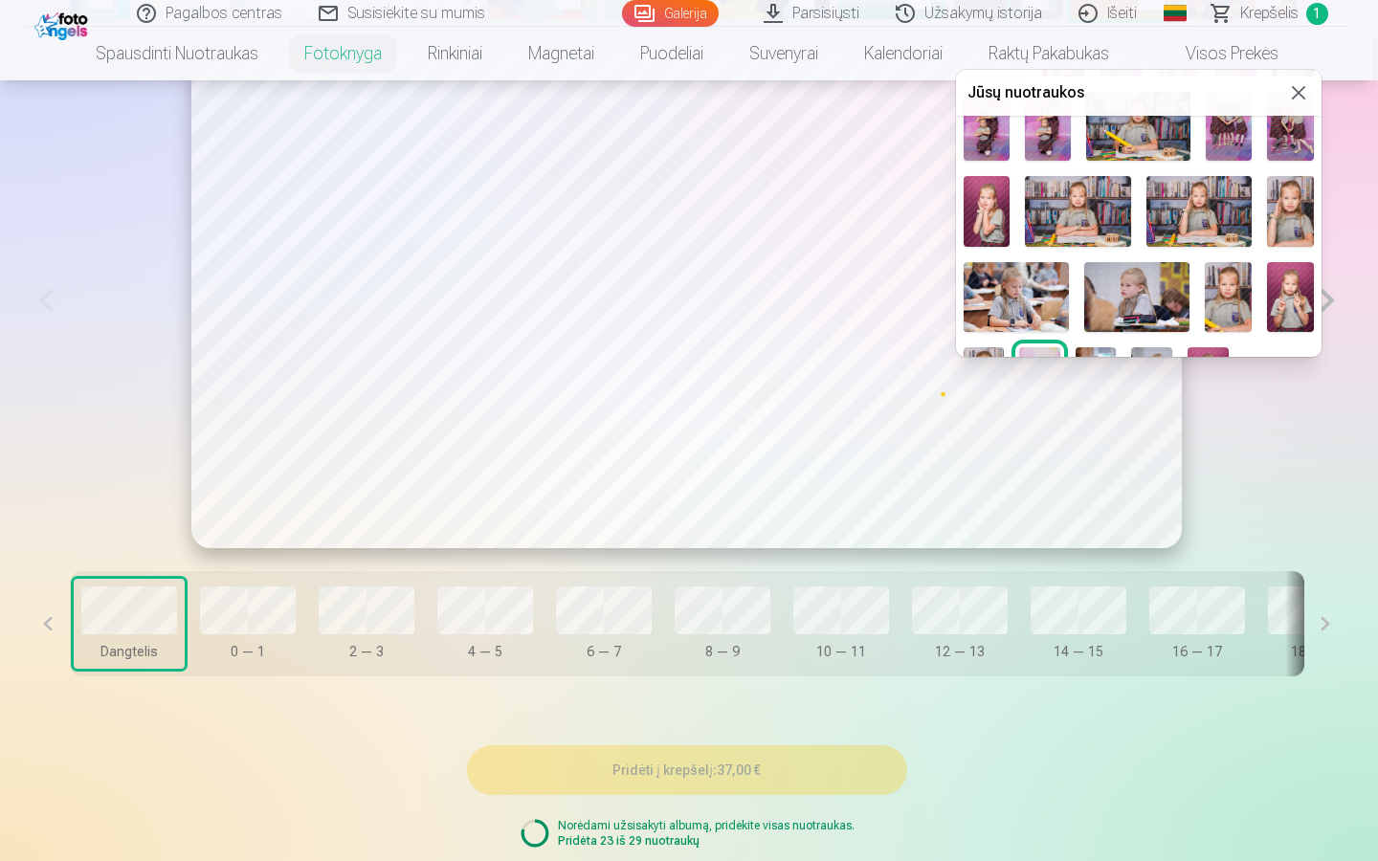
click at [1138, 297] on img at bounding box center [1136, 297] width 105 height 70
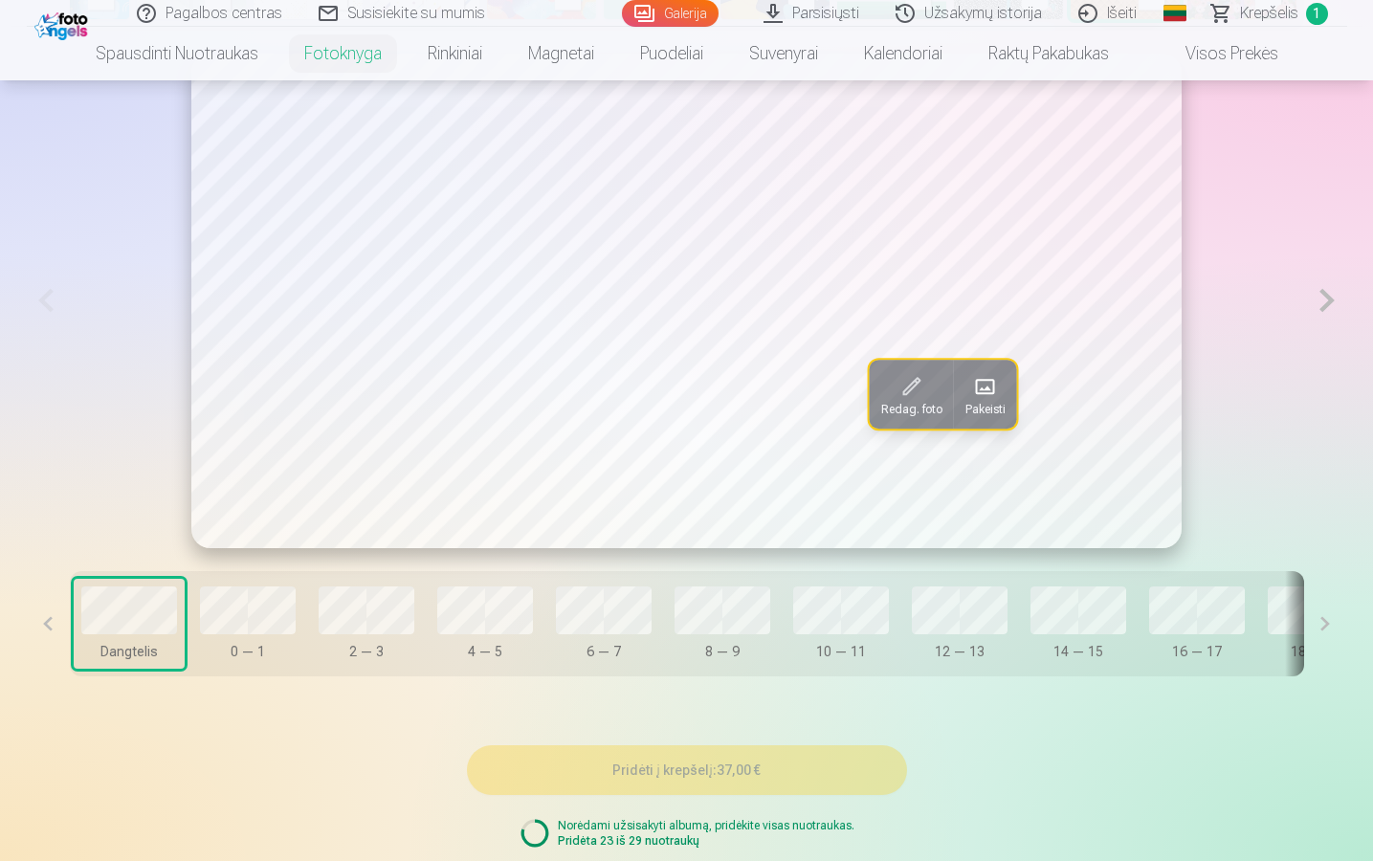
click at [1288, 431] on div "Redag. foto Pakeisti" at bounding box center [687, 301] width 1321 height 495
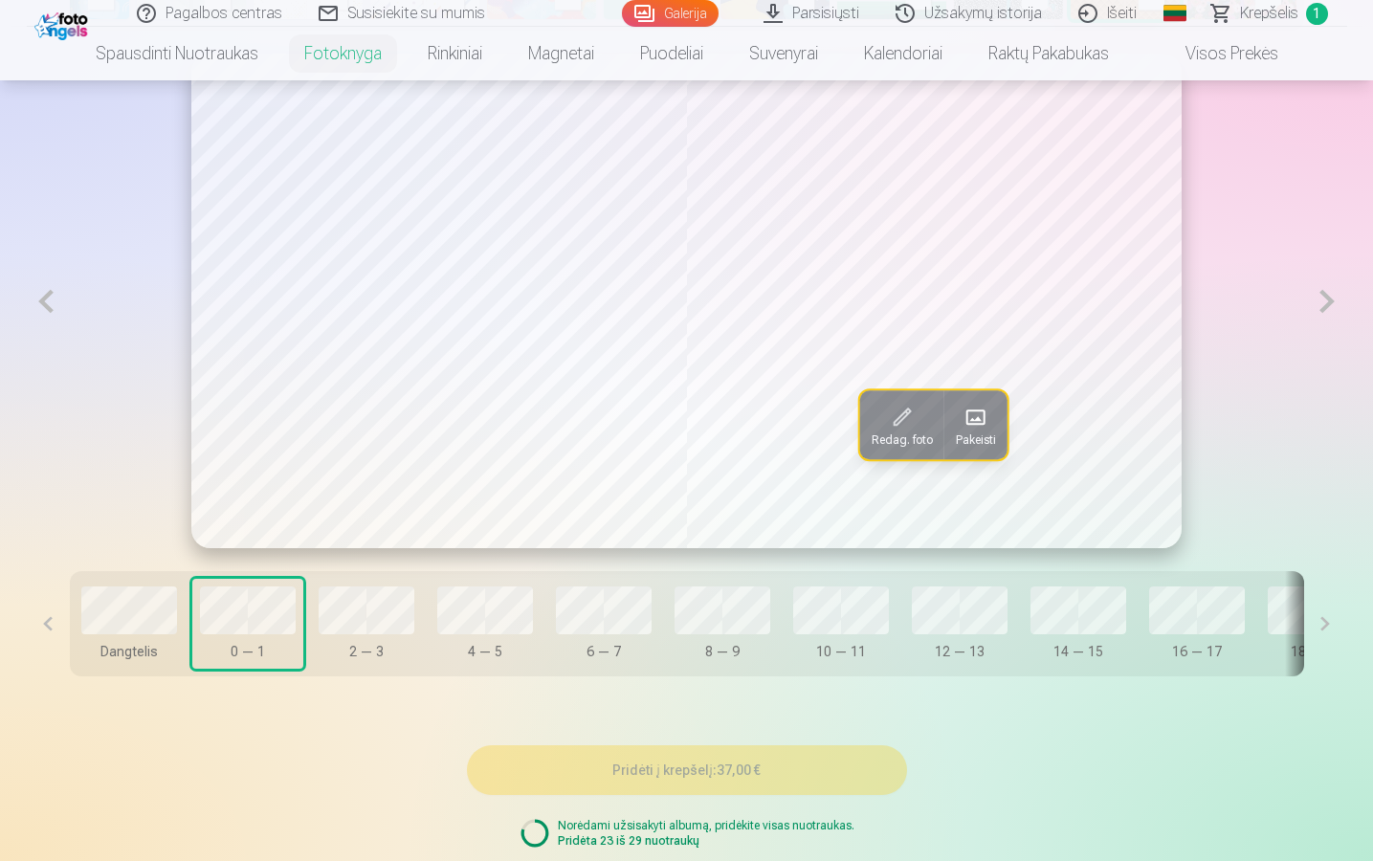
click at [981, 435] on span "Pakeisti" at bounding box center [975, 440] width 40 height 15
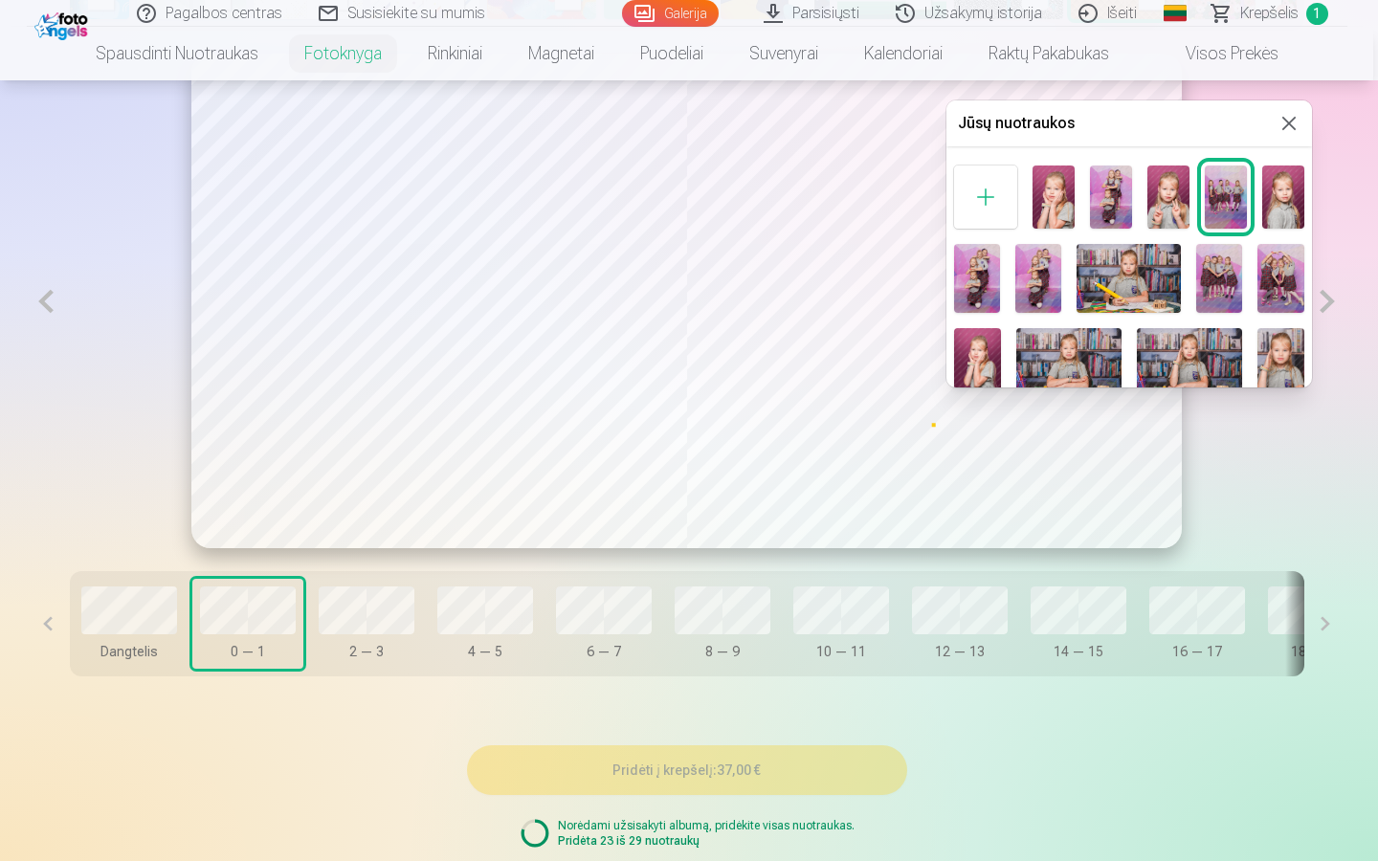
click at [864, 381] on div at bounding box center [689, 430] width 1378 height 861
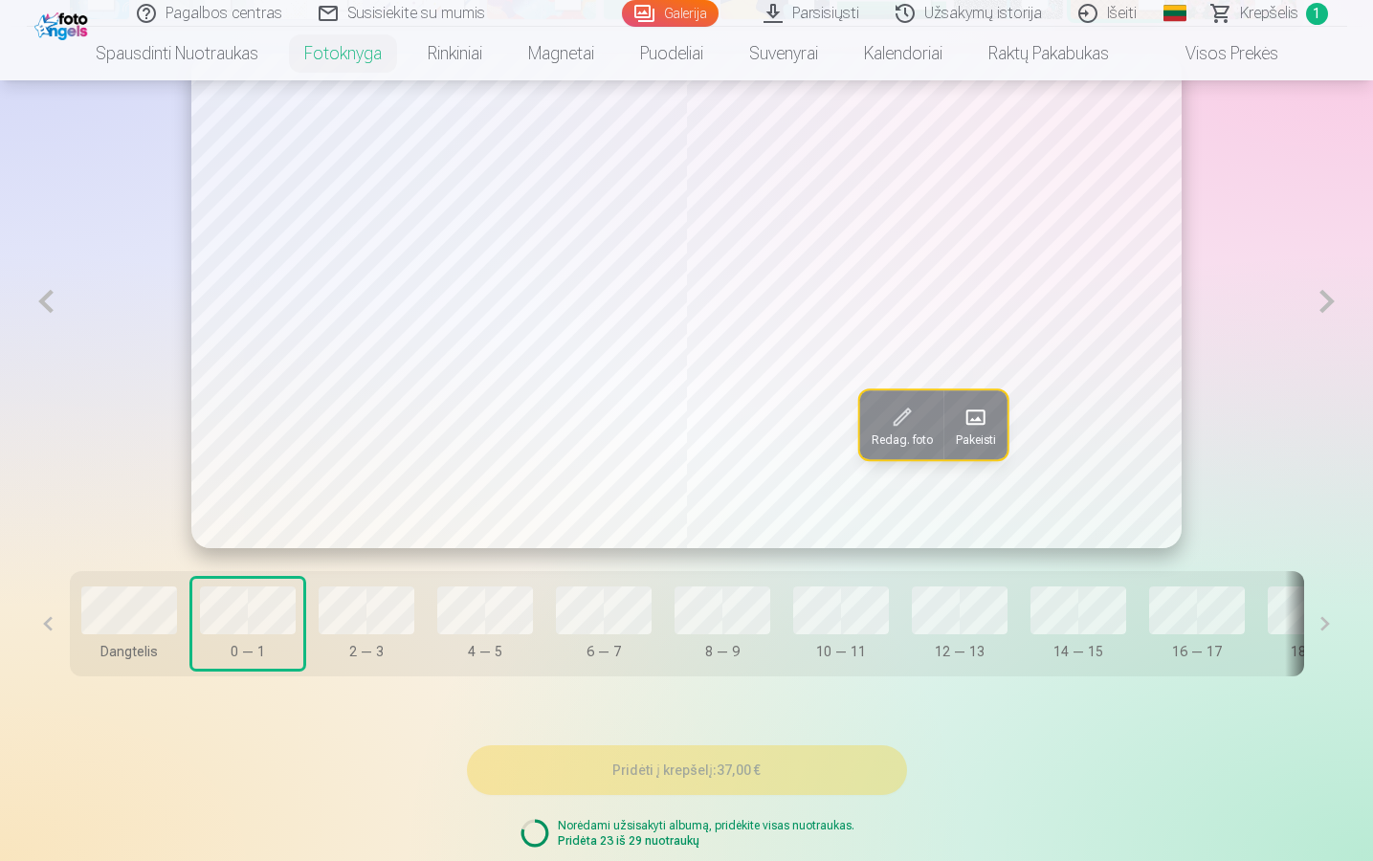
click at [970, 456] on button "Pakeisti" at bounding box center [975, 425] width 63 height 69
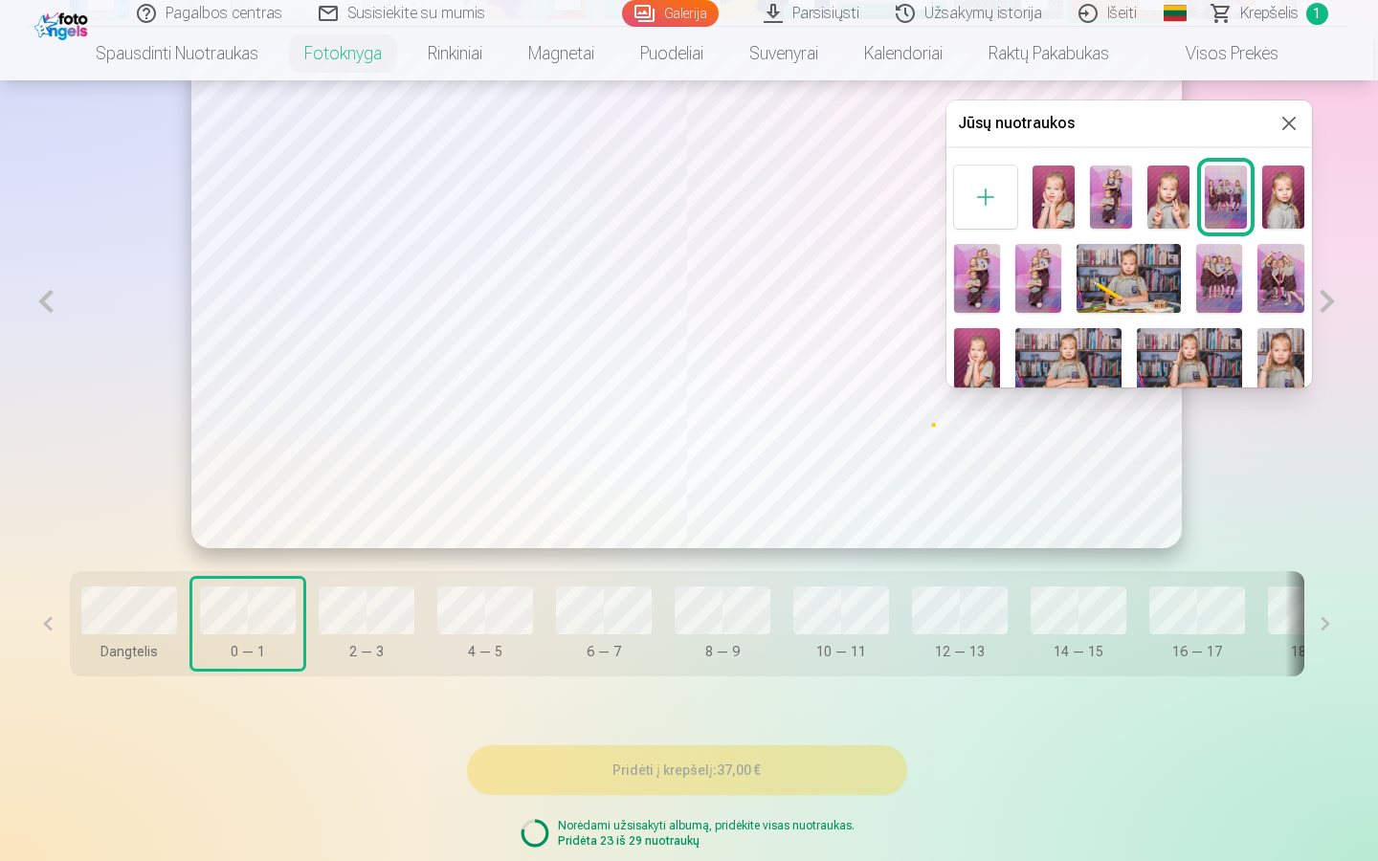
click at [267, 619] on div at bounding box center [689, 430] width 1378 height 861
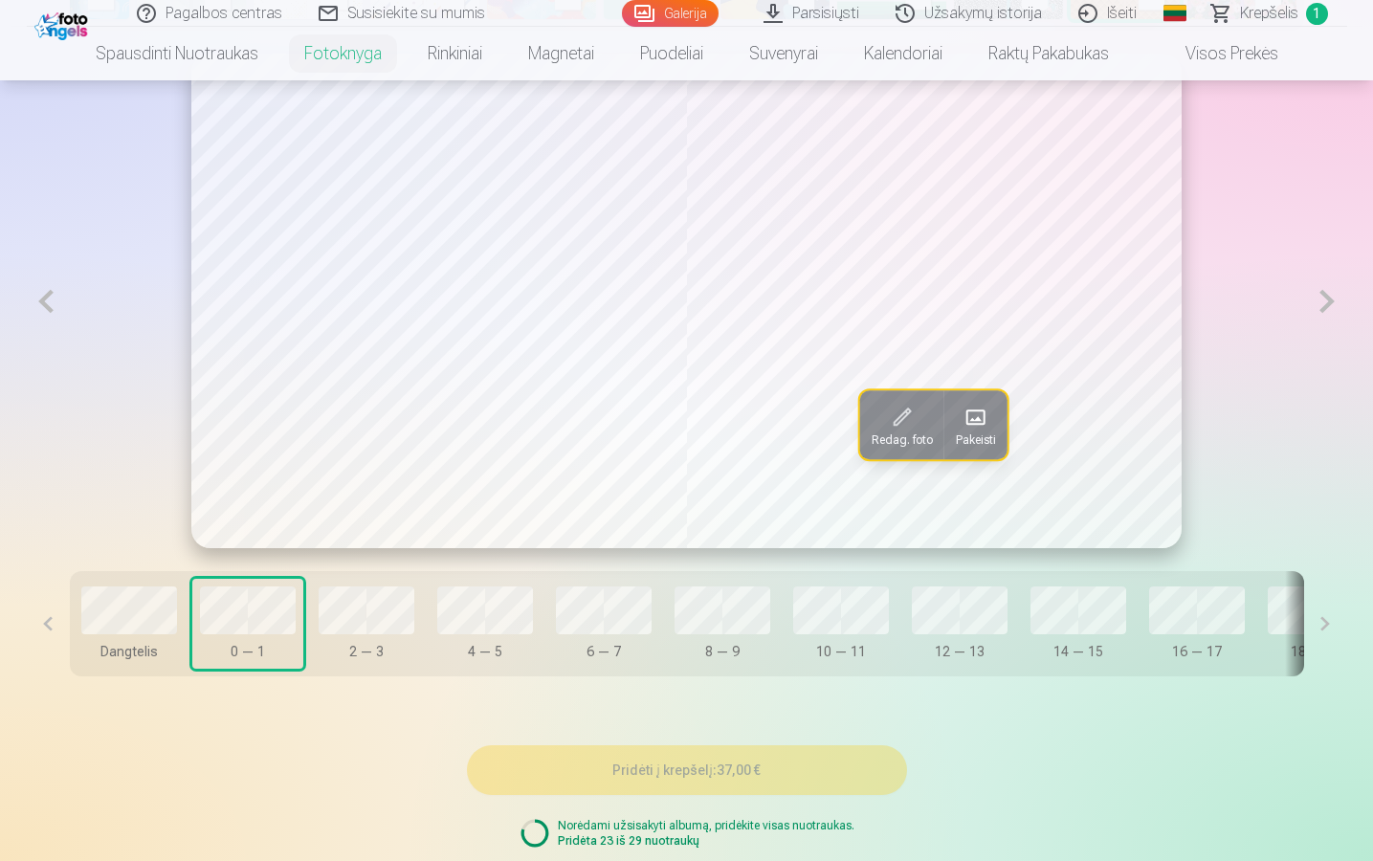
click at [987, 423] on span at bounding box center [975, 417] width 31 height 31
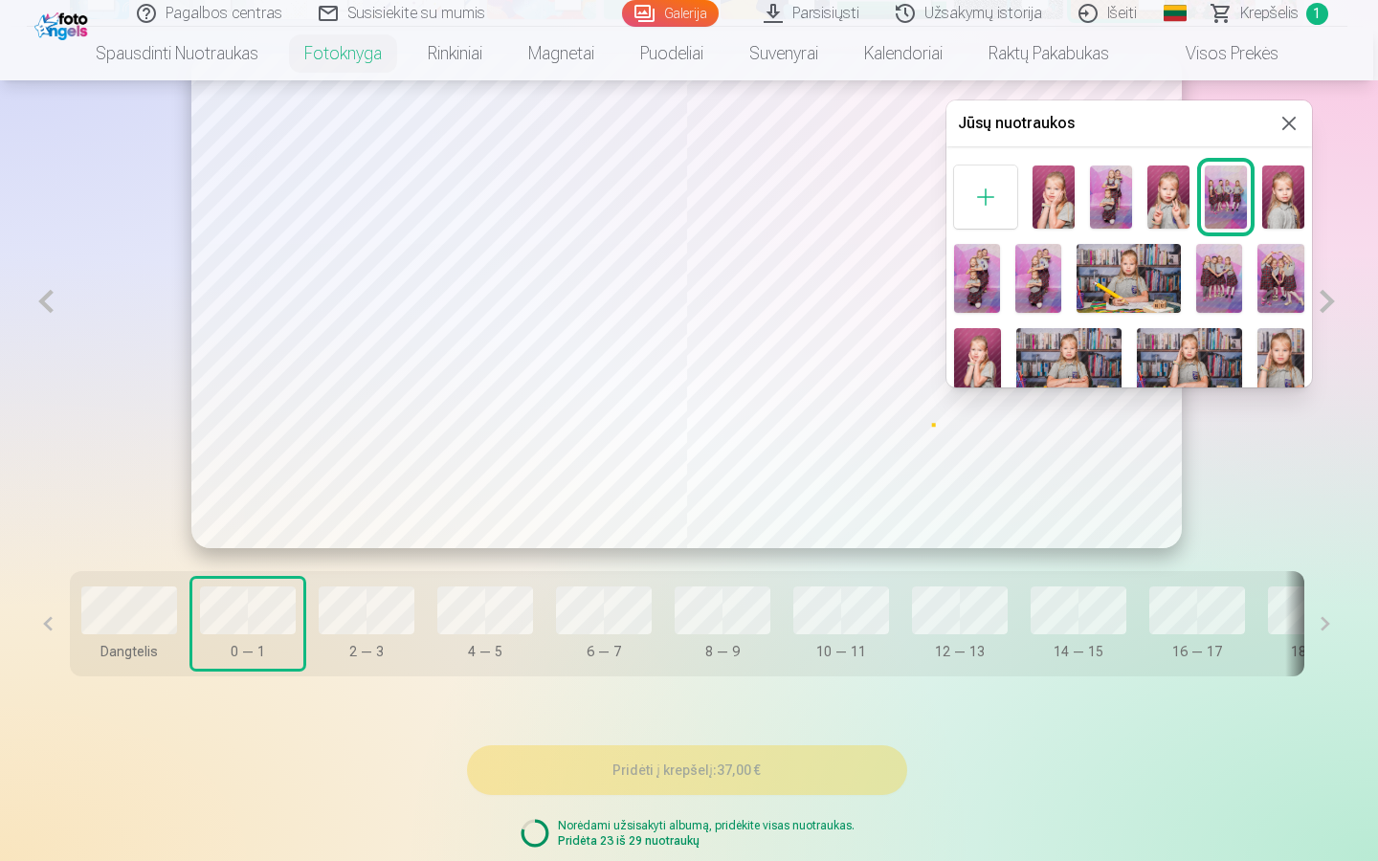
click at [1104, 275] on img at bounding box center [1129, 278] width 104 height 69
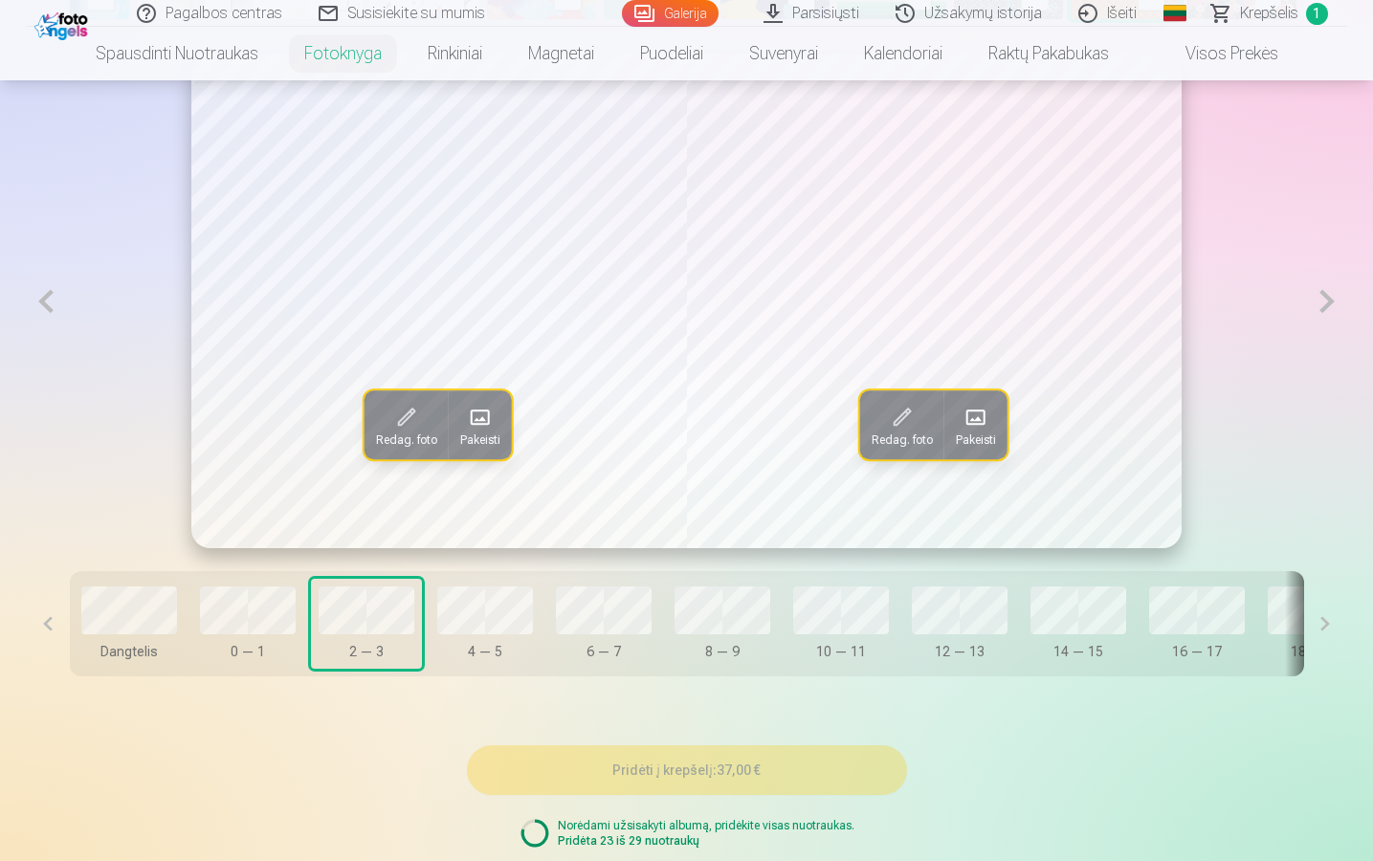
click at [971, 410] on span at bounding box center [975, 417] width 31 height 31
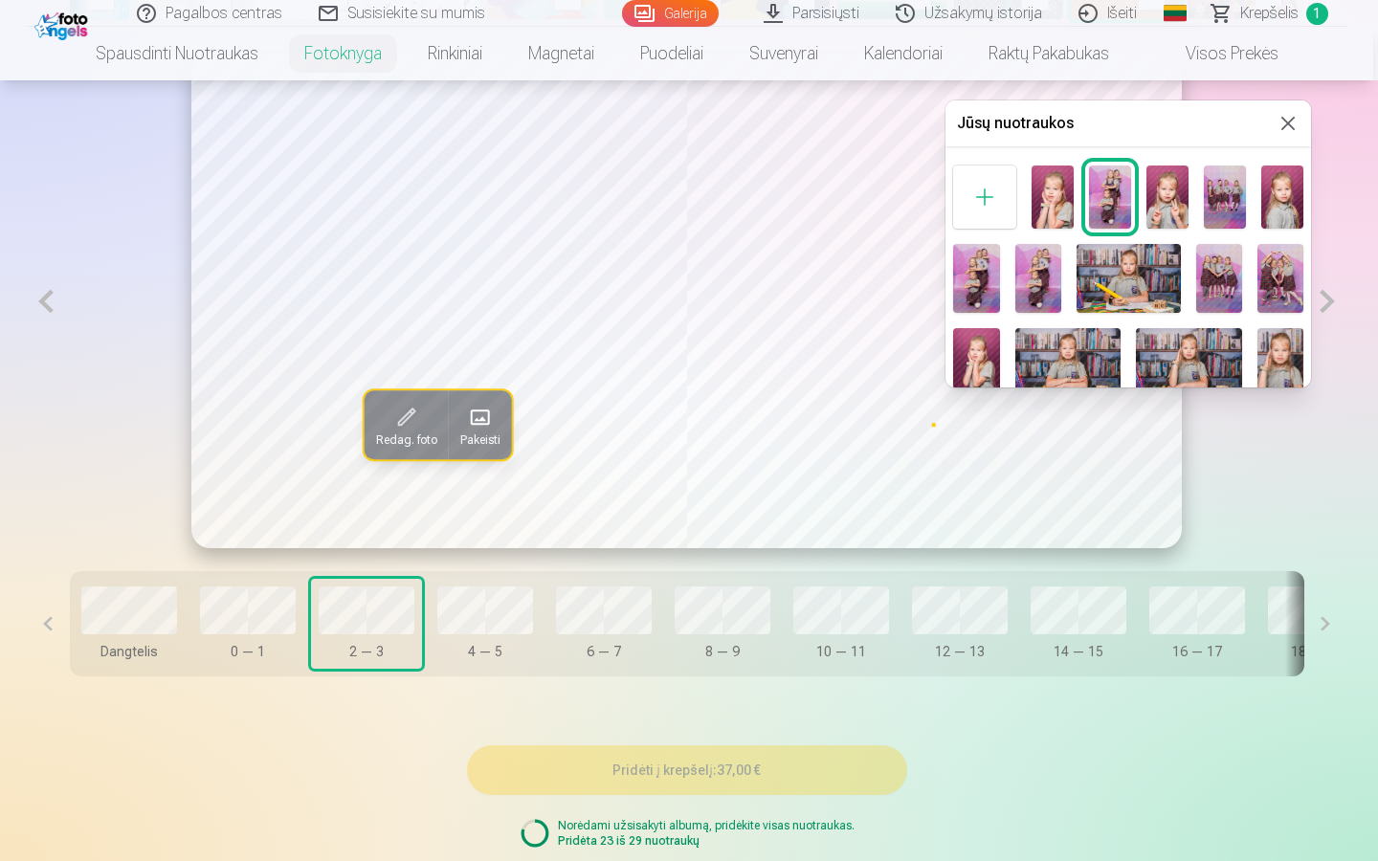
click at [883, 401] on div at bounding box center [689, 430] width 1378 height 861
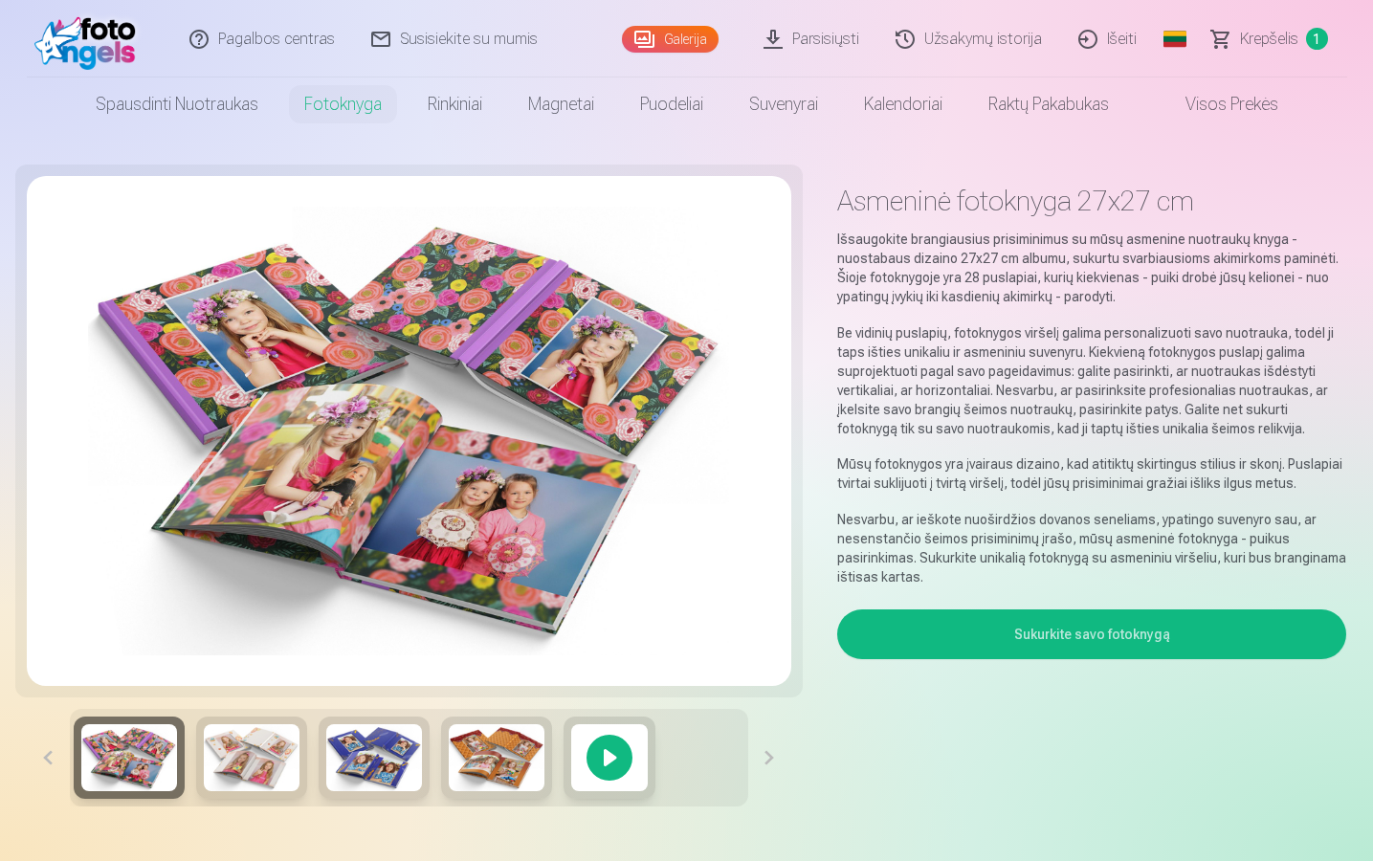
scroll to position [0, 0]
